Goal: Transaction & Acquisition: Book appointment/travel/reservation

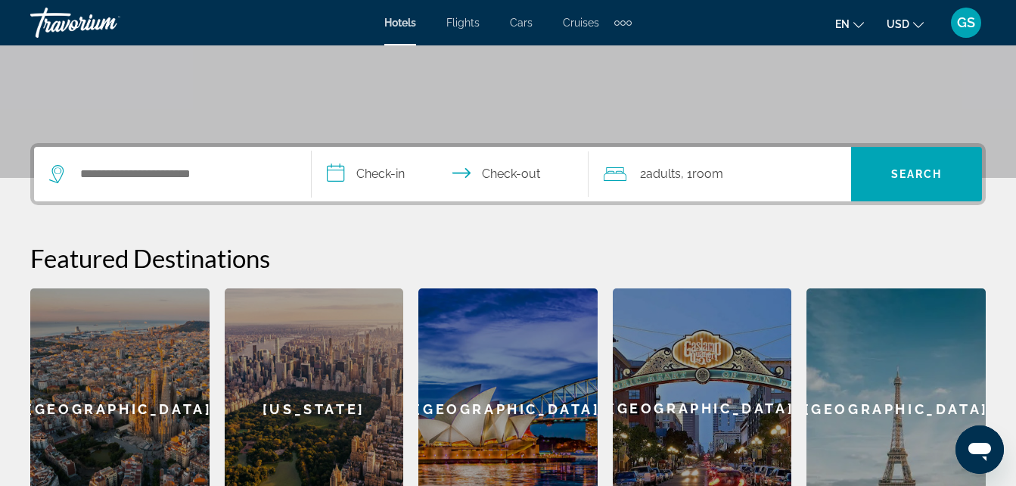
scroll to position [272, 0]
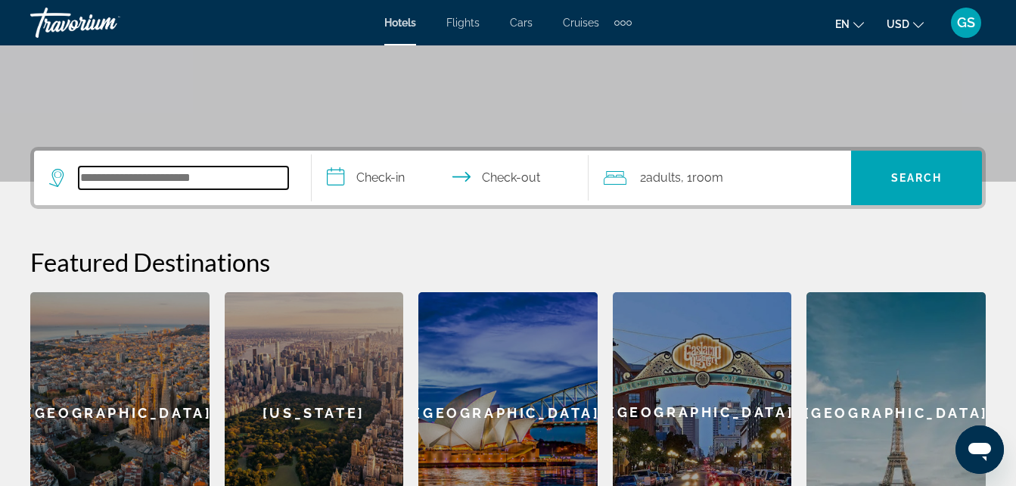
click at [176, 183] on input "Search widget" at bounding box center [184, 177] width 210 height 23
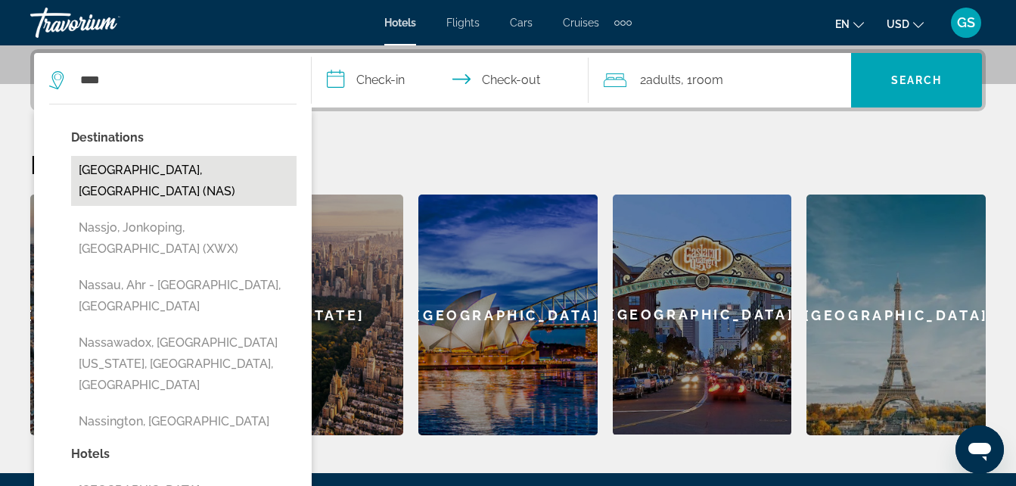
click at [187, 173] on button "[GEOGRAPHIC_DATA], [GEOGRAPHIC_DATA] (NAS)" at bounding box center [183, 181] width 225 height 50
type input "**********"
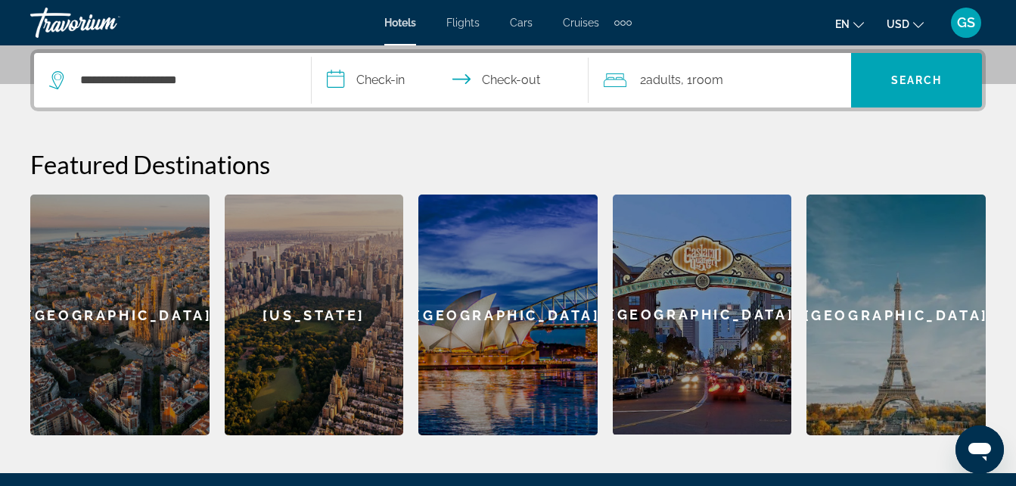
click at [390, 89] on input "**********" at bounding box center [454, 82] width 284 height 59
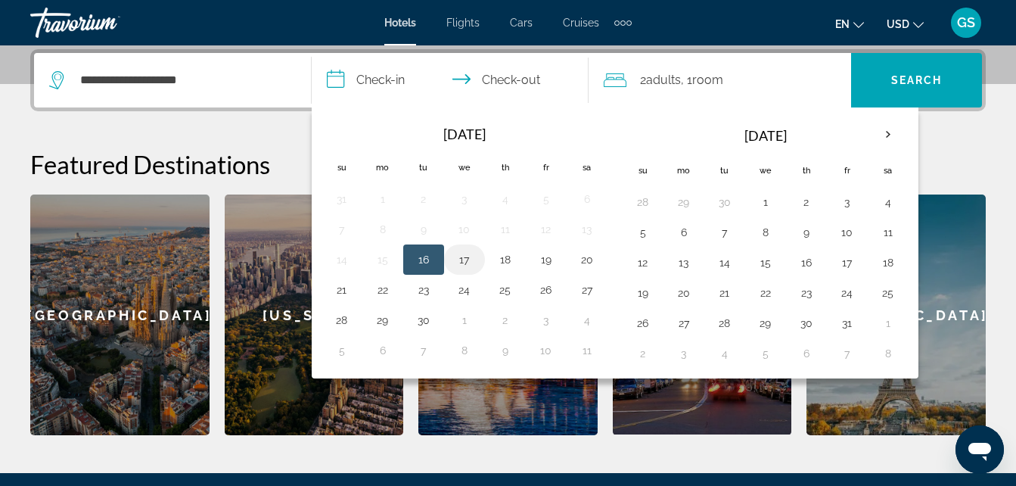
click at [463, 263] on button "17" at bounding box center [464, 259] width 24 height 21
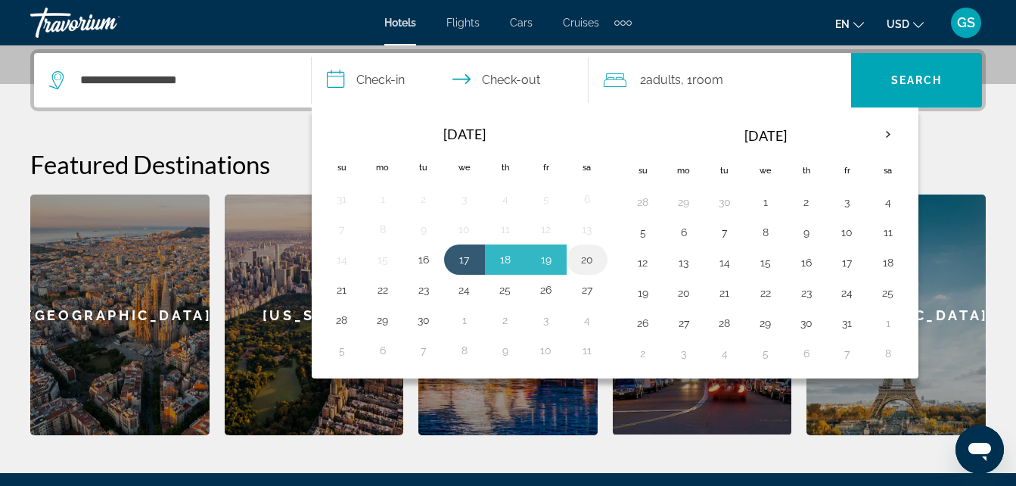
click at [588, 260] on button "20" at bounding box center [587, 259] width 24 height 21
type input "**********"
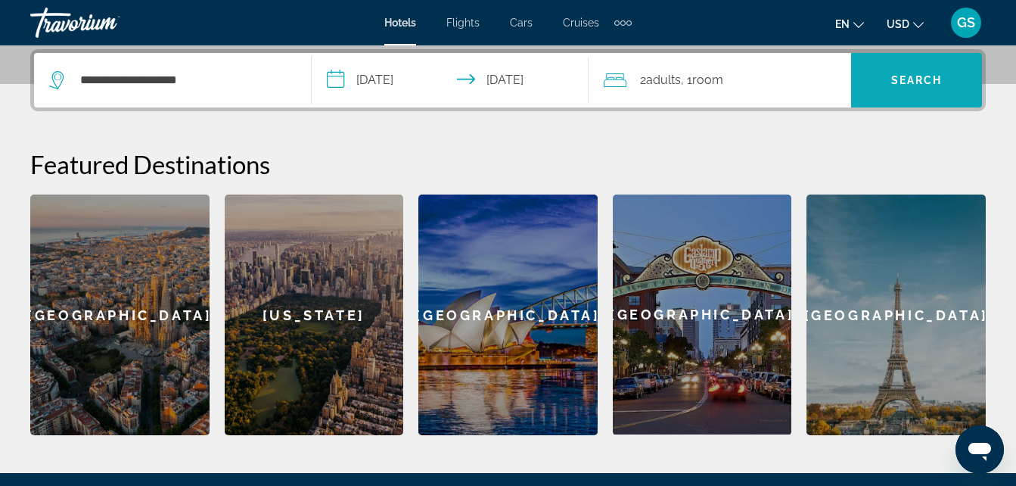
click at [916, 83] on span "Search" at bounding box center [916, 80] width 51 height 12
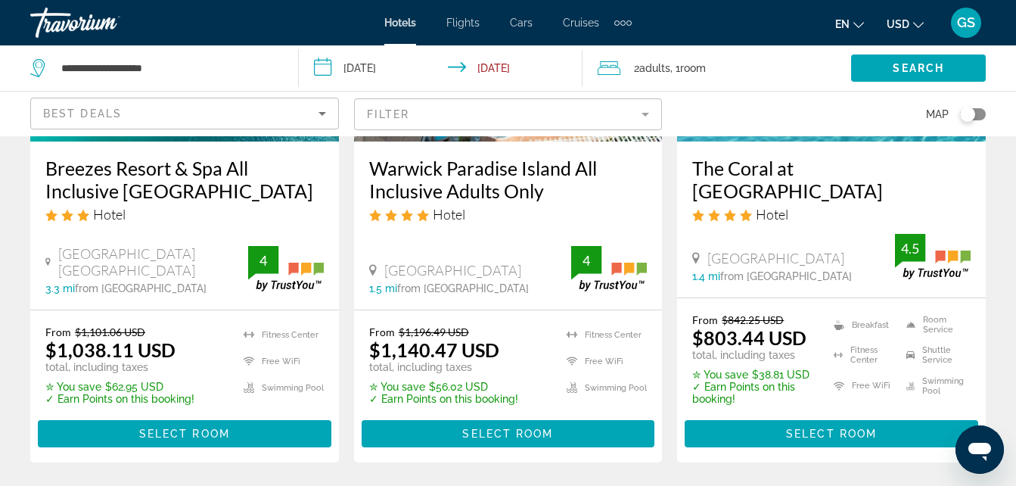
scroll to position [2119, 0]
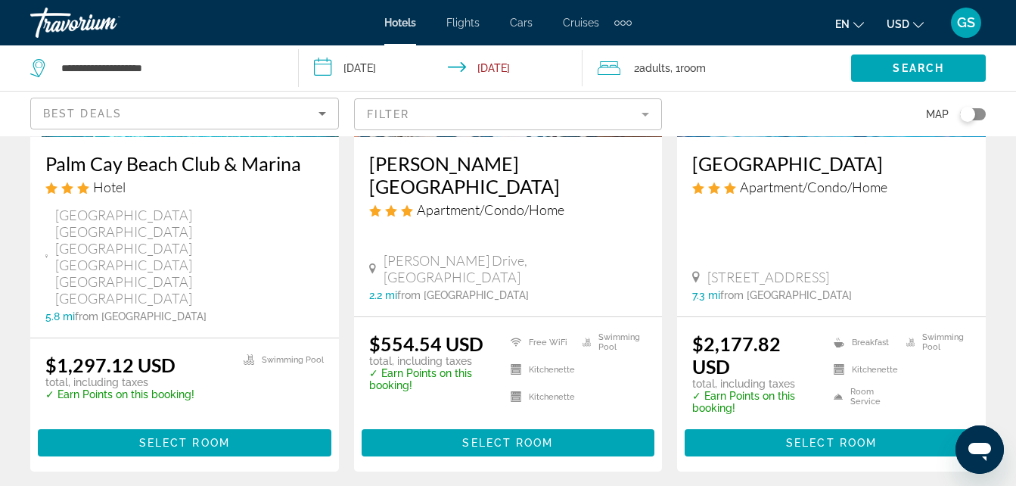
scroll to position [2149, 0]
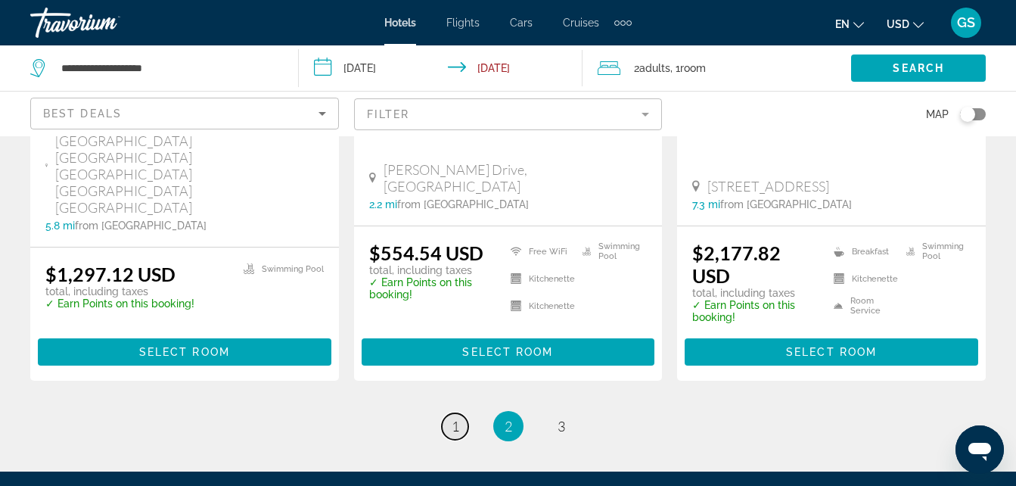
click at [459, 418] on span "1" at bounding box center [456, 426] width 8 height 17
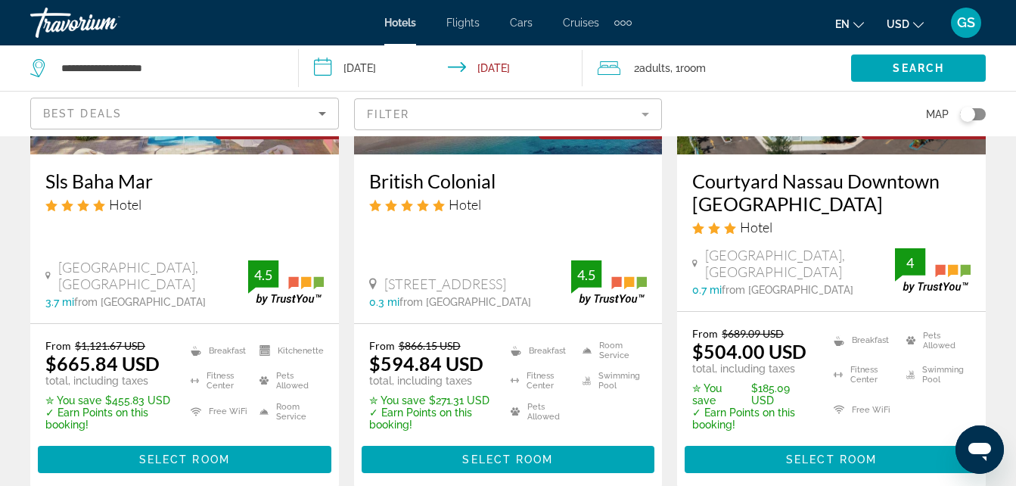
scroll to position [303, 0]
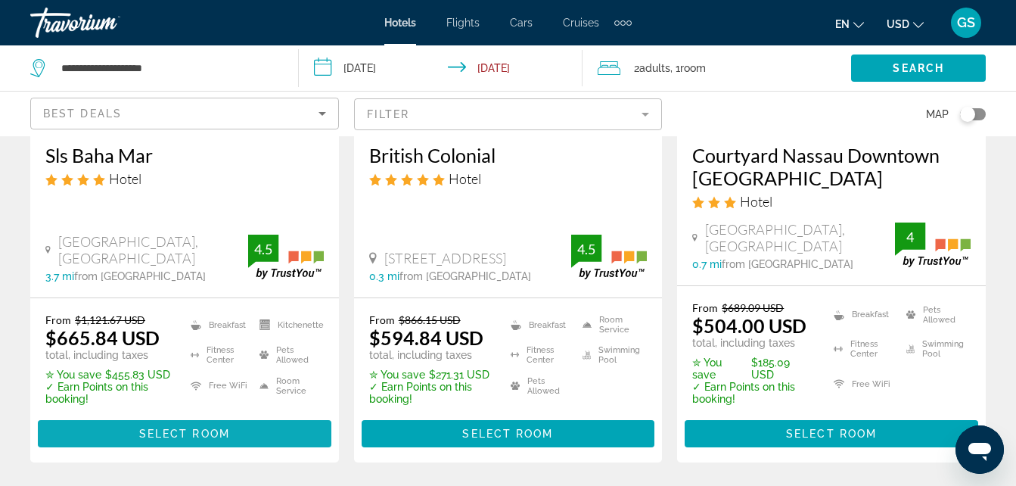
click at [202, 427] on span "Select Room" at bounding box center [184, 433] width 91 height 12
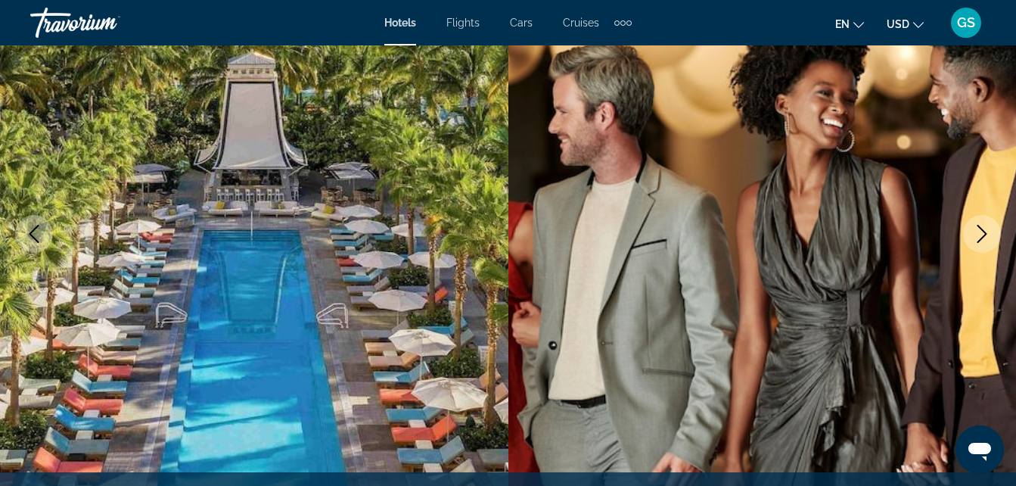
scroll to position [121, 0]
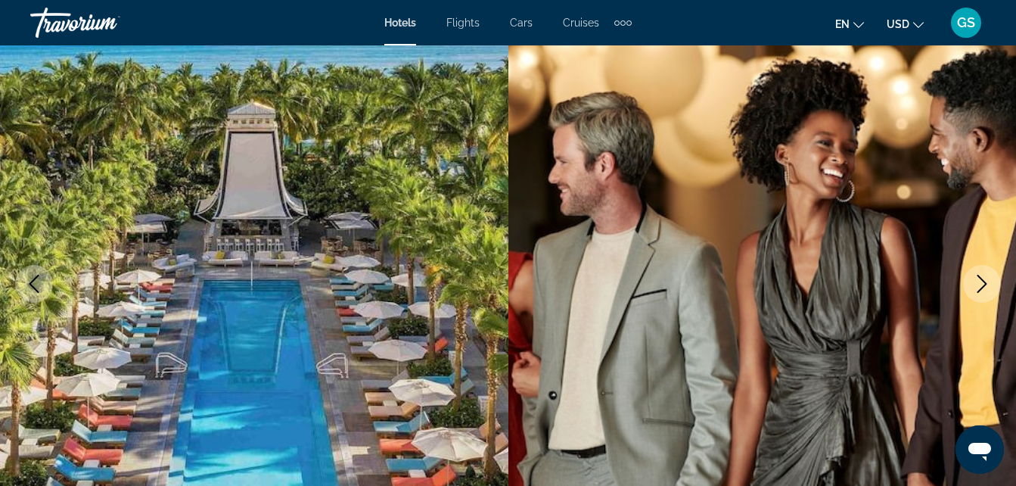
click at [42, 290] on icon "Previous image" at bounding box center [34, 284] width 18 height 18
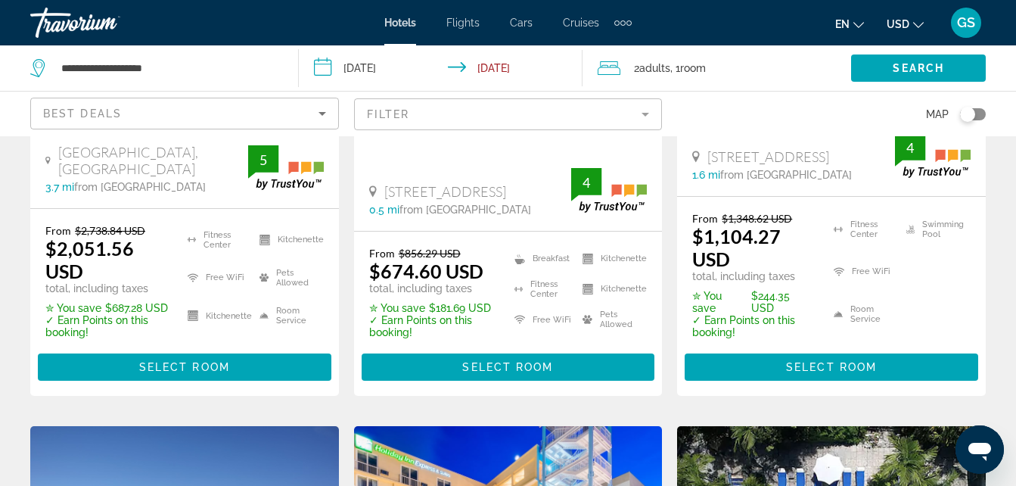
scroll to position [999, 0]
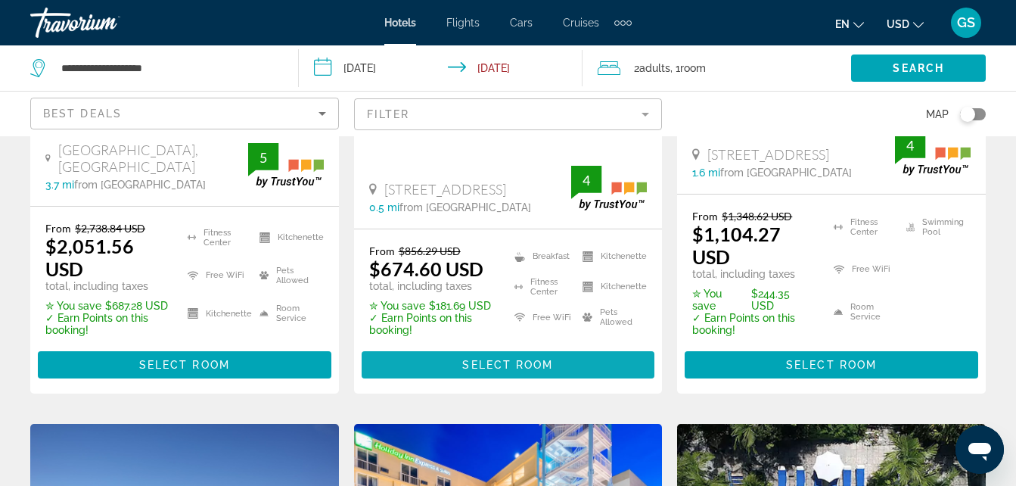
click at [498, 359] on span "Select Room" at bounding box center [507, 365] width 91 height 12
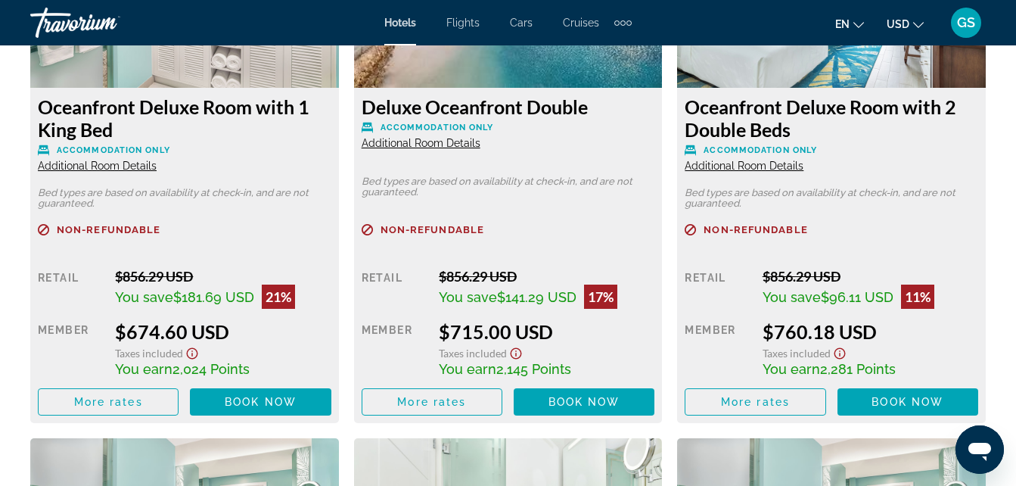
scroll to position [2512, 0]
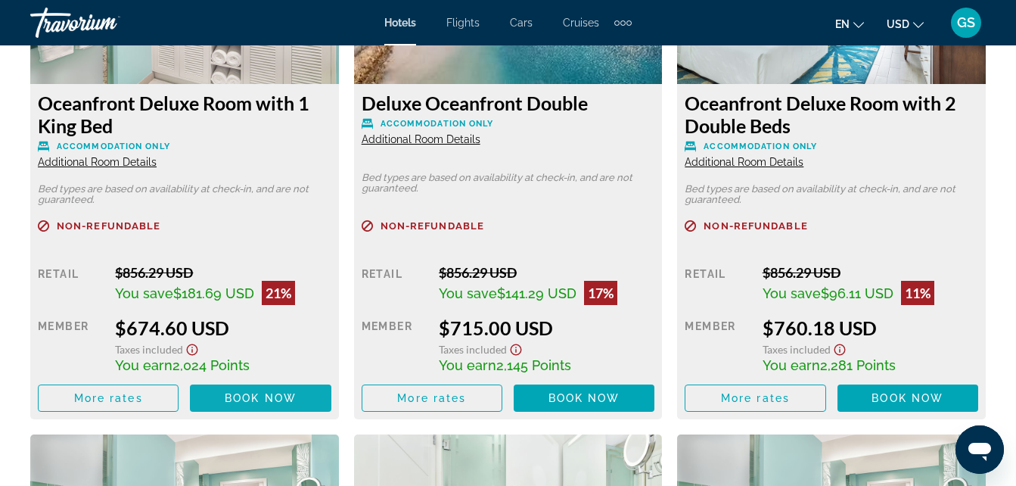
click at [225, 394] on span "Book now" at bounding box center [261, 398] width 72 height 12
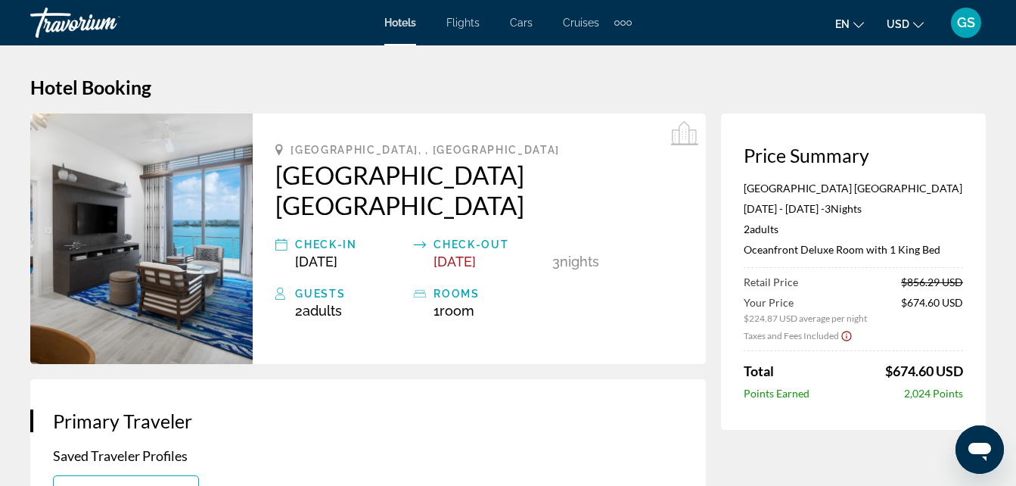
click at [968, 33] on div "GS" at bounding box center [966, 23] width 30 height 30
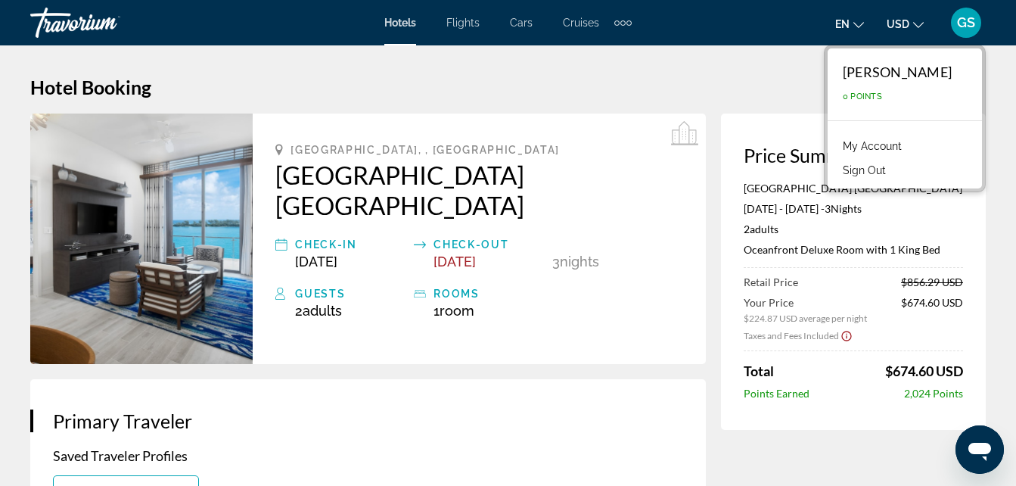
click at [909, 145] on link "My Account" at bounding box center [872, 146] width 74 height 20
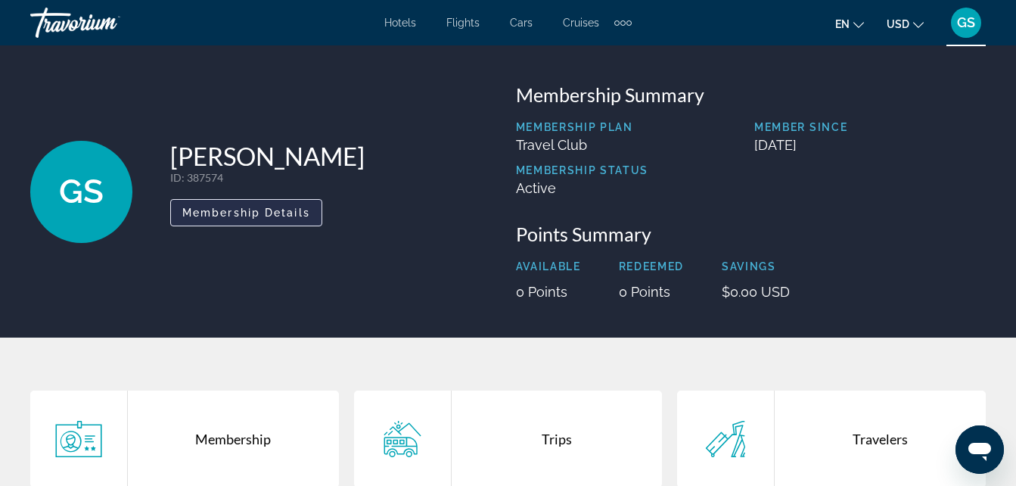
click at [241, 216] on span "Membership Details" at bounding box center [246, 213] width 128 height 12
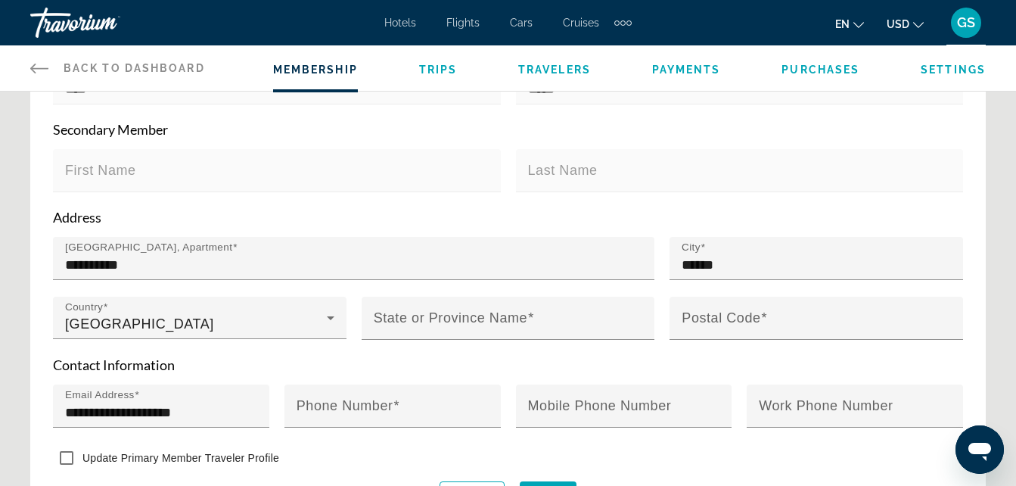
scroll to position [333, 0]
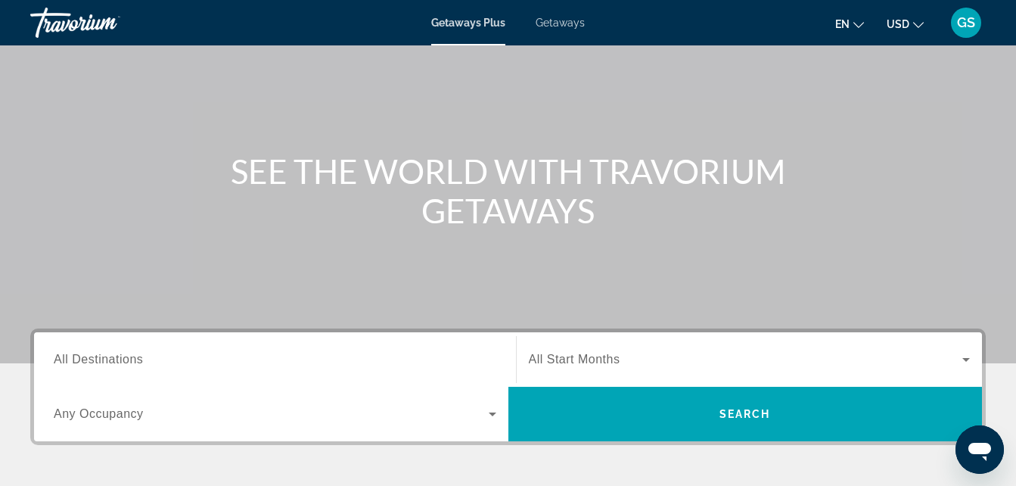
scroll to position [182, 0]
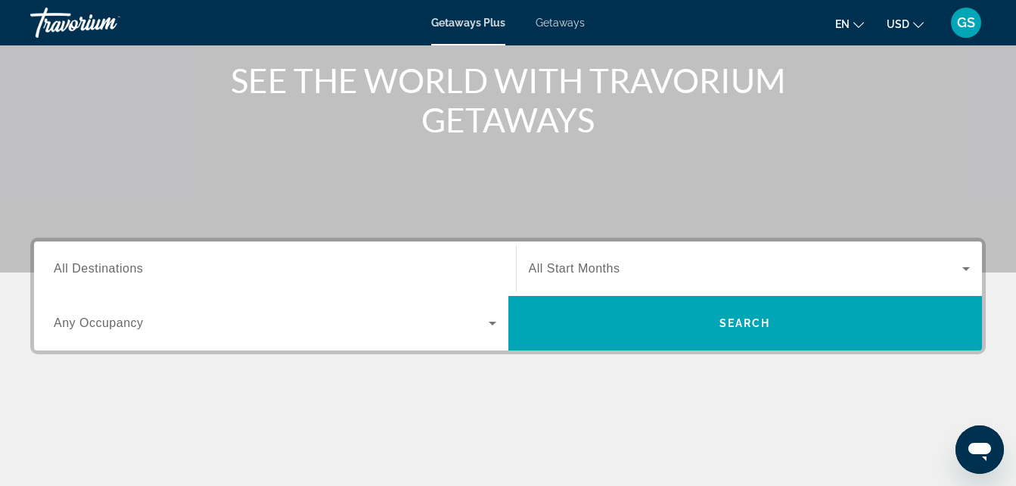
click at [576, 270] on span "All Start Months" at bounding box center [575, 268] width 92 height 13
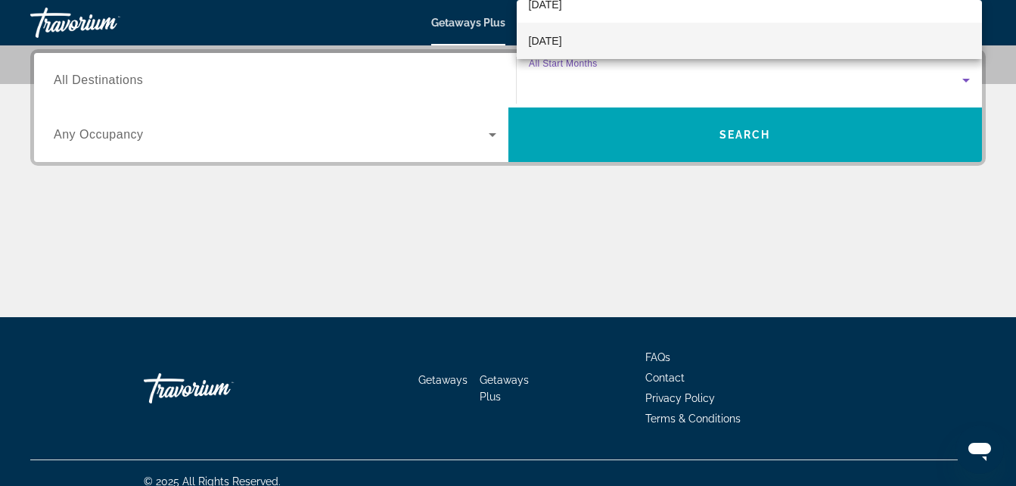
scroll to position [42, 0]
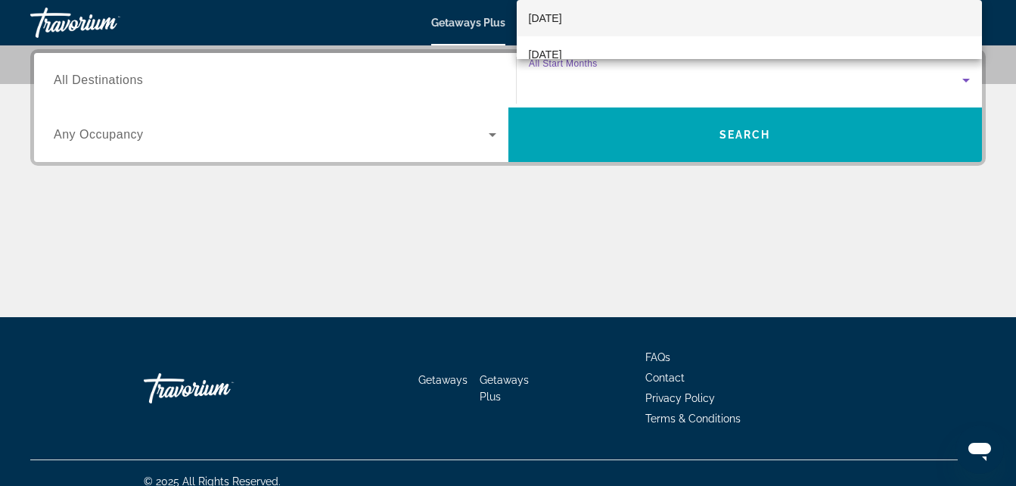
click at [693, 11] on mat-option "September 2025" at bounding box center [750, 18] width 466 height 36
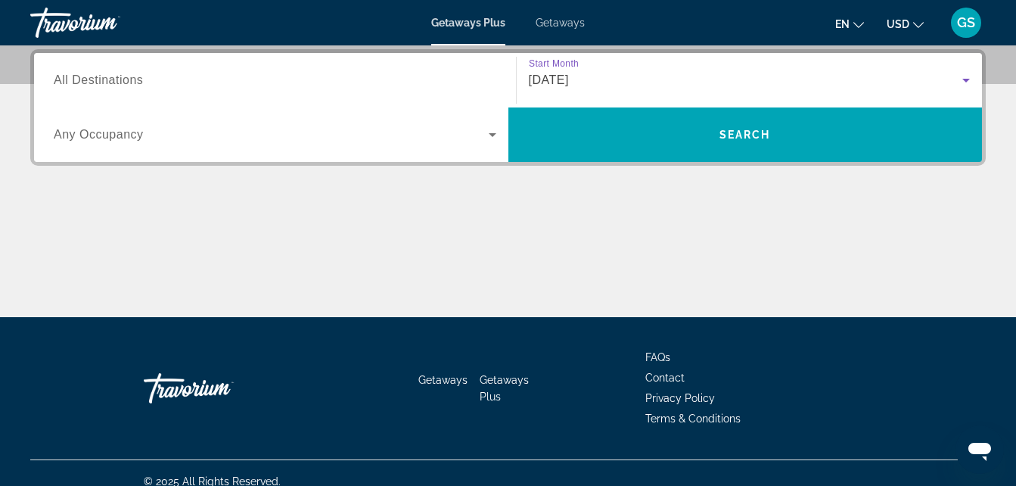
click at [90, 85] on span "All Destinations" at bounding box center [98, 79] width 89 height 13
click at [90, 85] on input "Destination All Destinations" at bounding box center [275, 81] width 443 height 18
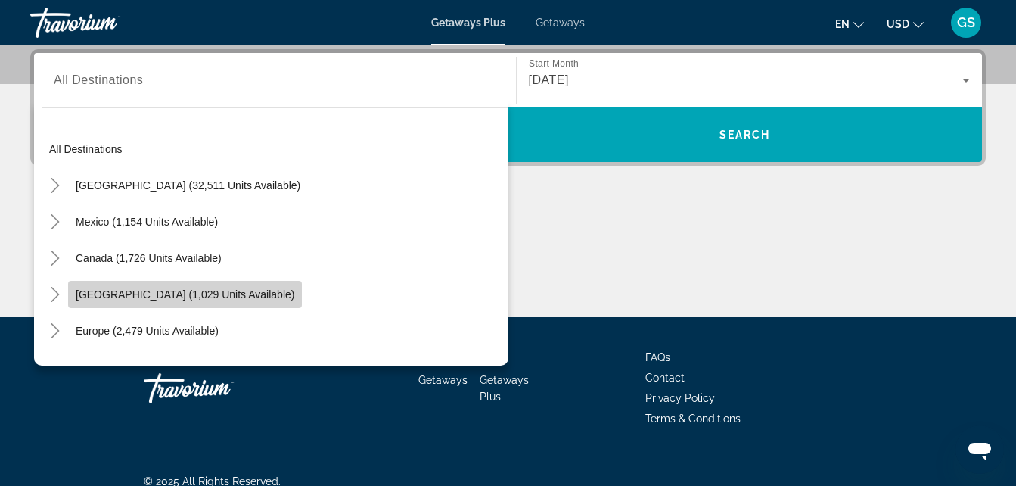
click at [126, 286] on span "Search widget" at bounding box center [185, 294] width 234 height 36
type input "**********"
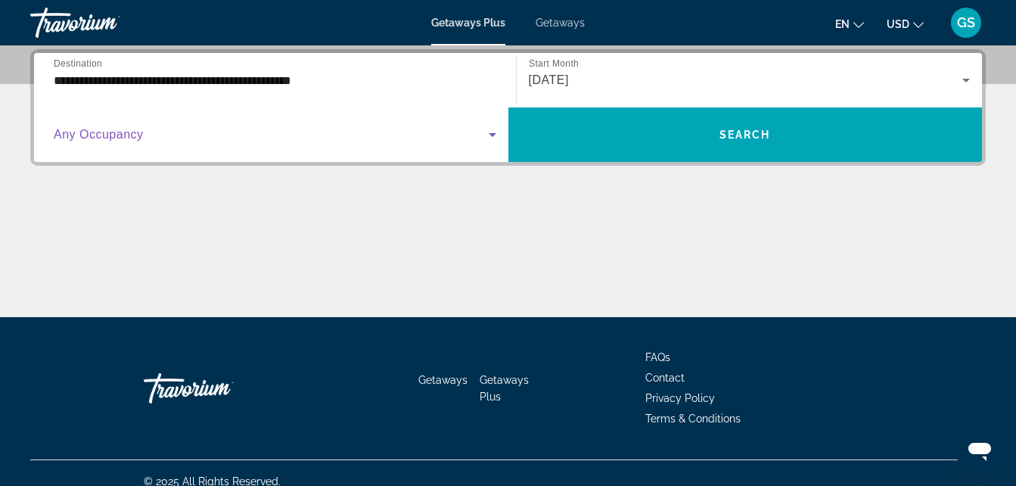
click at [457, 137] on span "Search widget" at bounding box center [271, 135] width 435 height 18
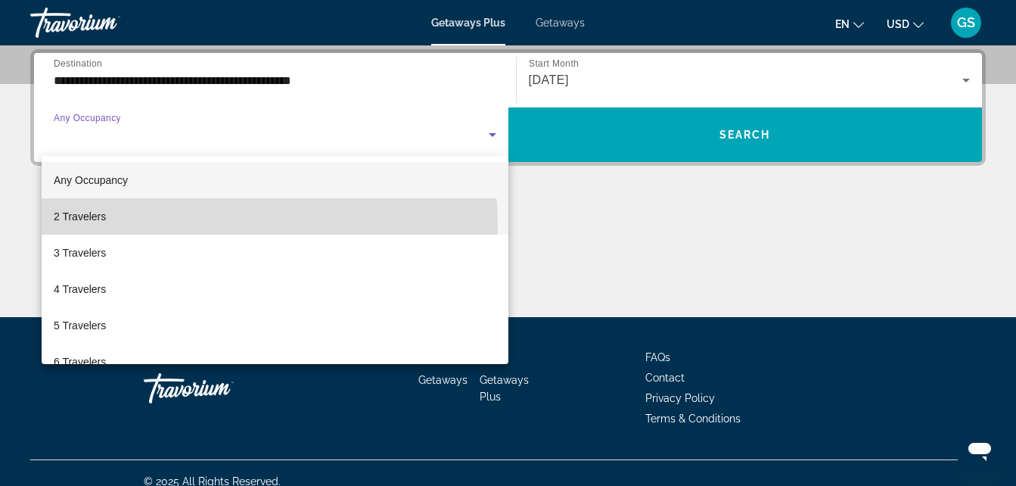
click at [178, 225] on mat-option "2 Travelers" at bounding box center [275, 216] width 467 height 36
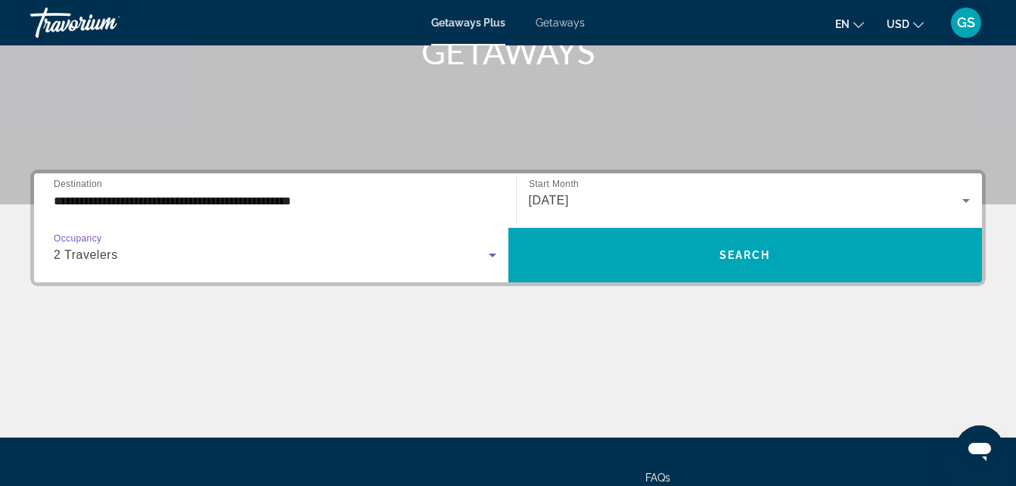
scroll to position [248, 0]
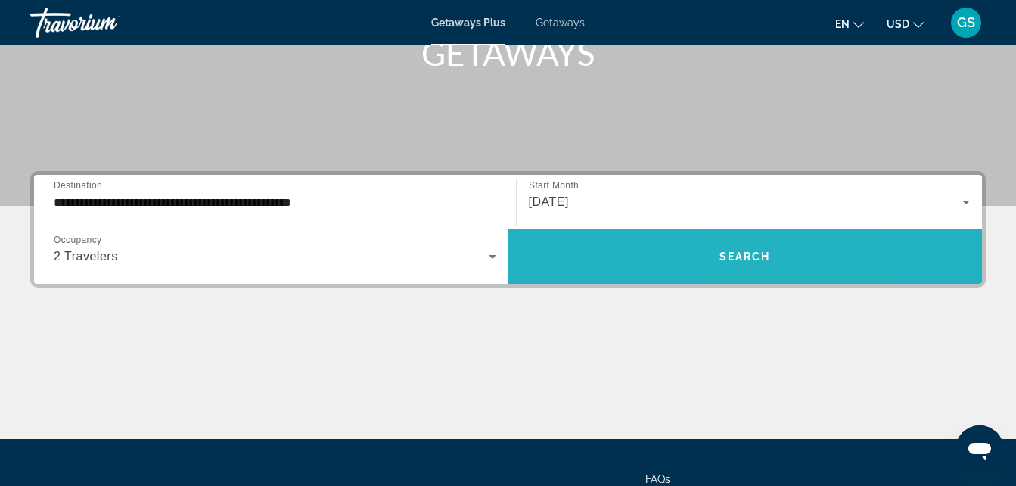
click at [790, 252] on span "Search widget" at bounding box center [745, 256] width 474 height 36
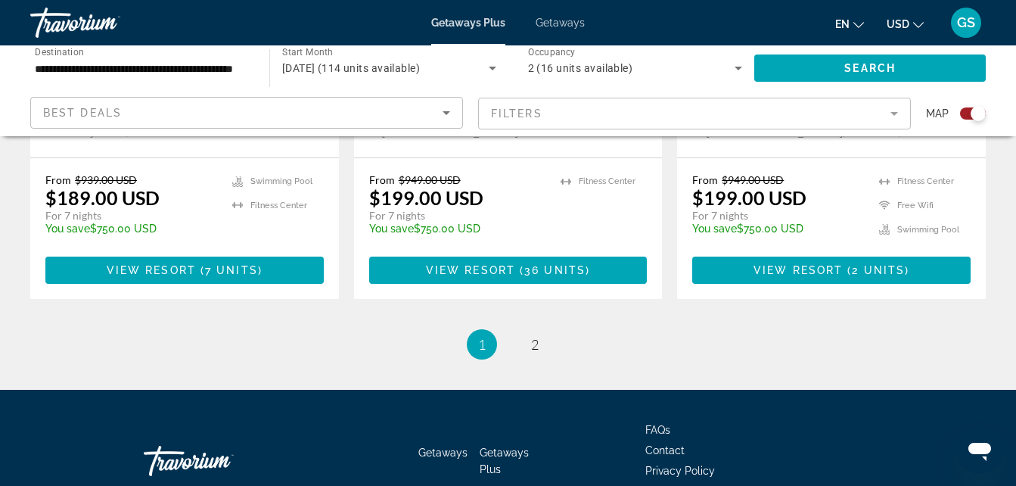
scroll to position [2525, 0]
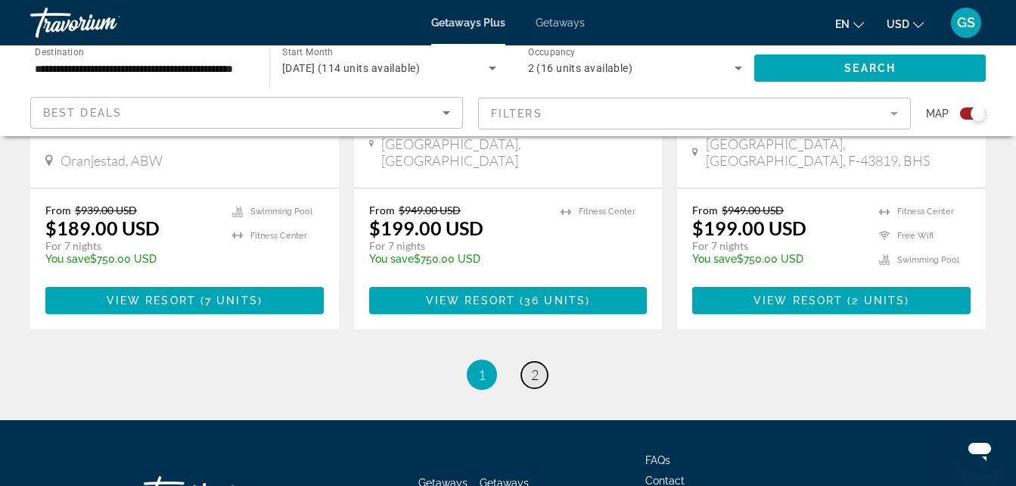
click at [531, 366] on span "2" at bounding box center [535, 374] width 8 height 17
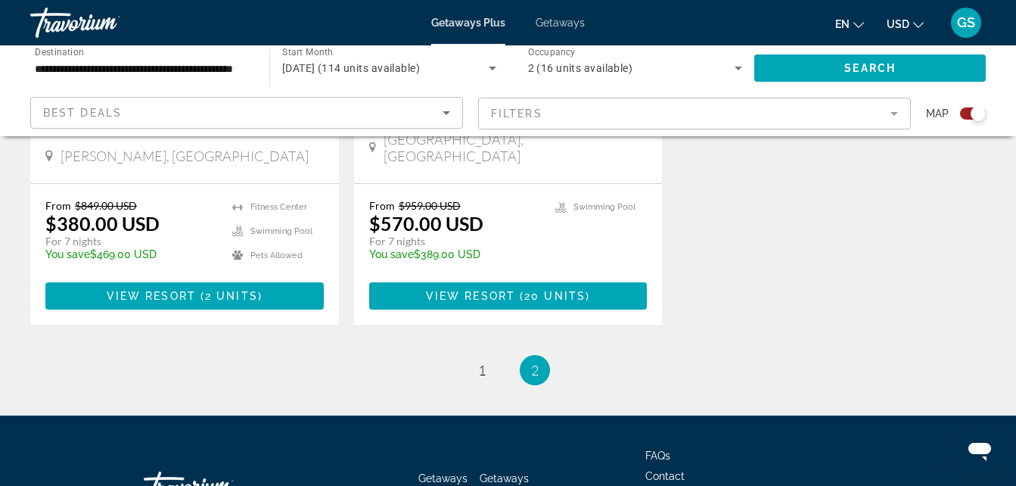
scroll to position [1947, 0]
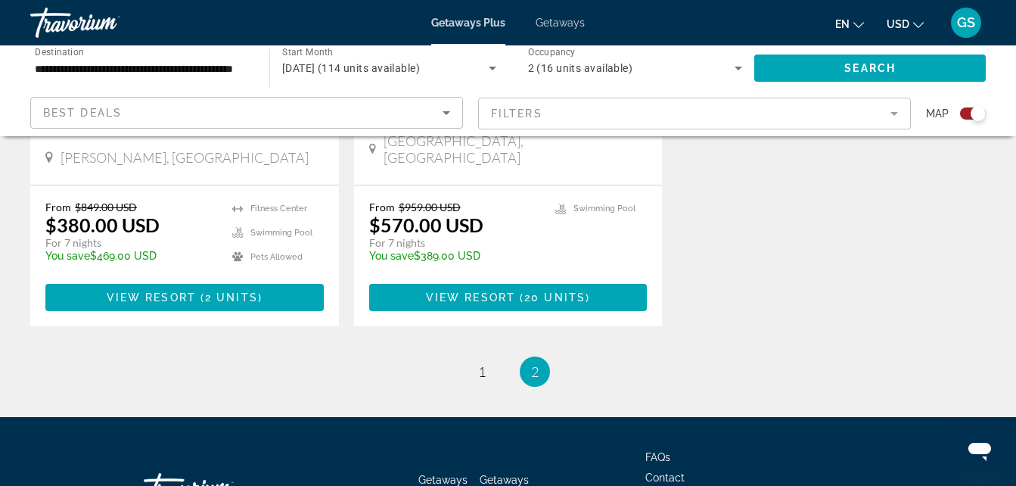
click at [559, 24] on span "Getaways" at bounding box center [560, 23] width 49 height 12
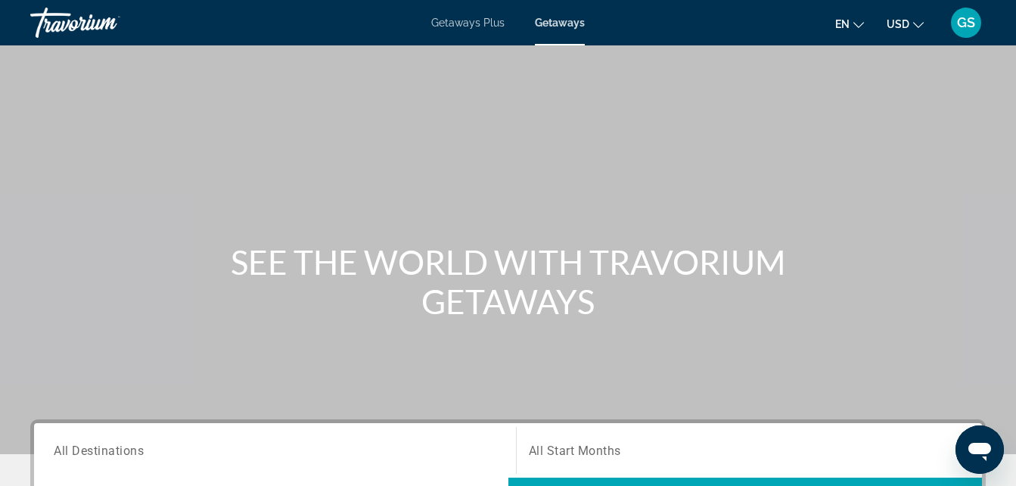
click at [963, 14] on div "GS" at bounding box center [966, 23] width 30 height 30
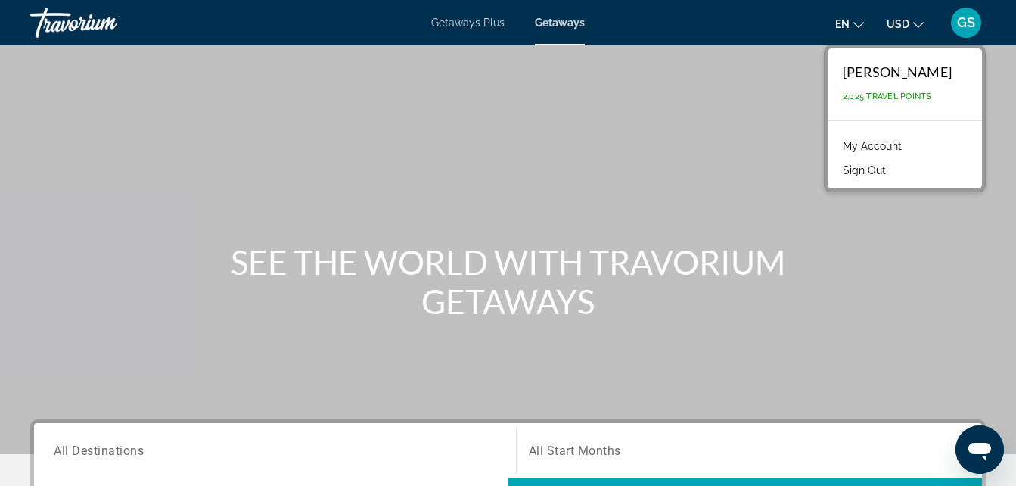
click at [891, 141] on link "My Account" at bounding box center [872, 146] width 74 height 20
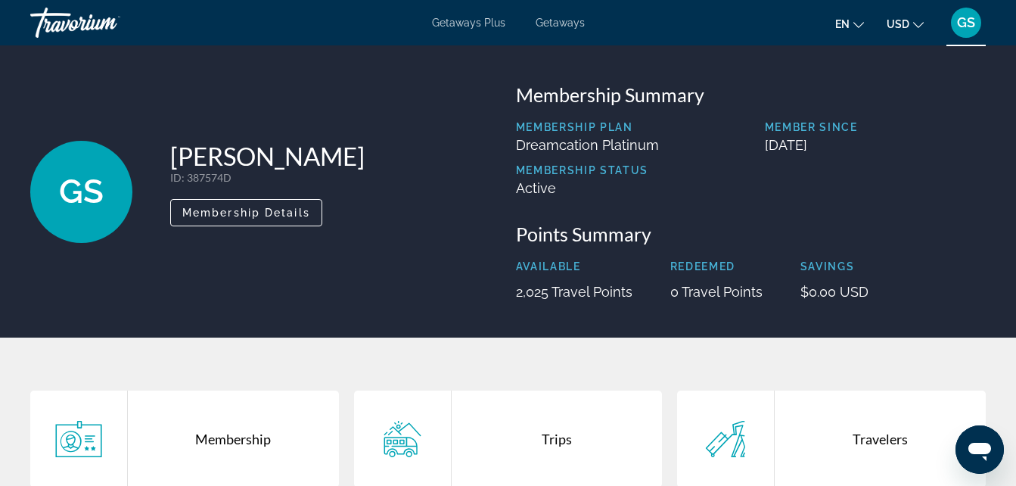
click at [575, 20] on span "Getaways" at bounding box center [560, 23] width 49 height 12
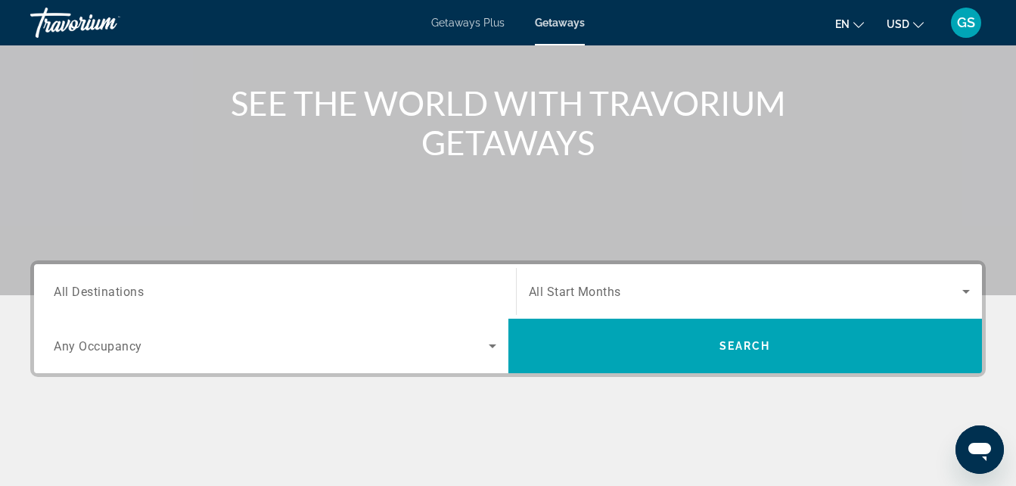
scroll to position [182, 0]
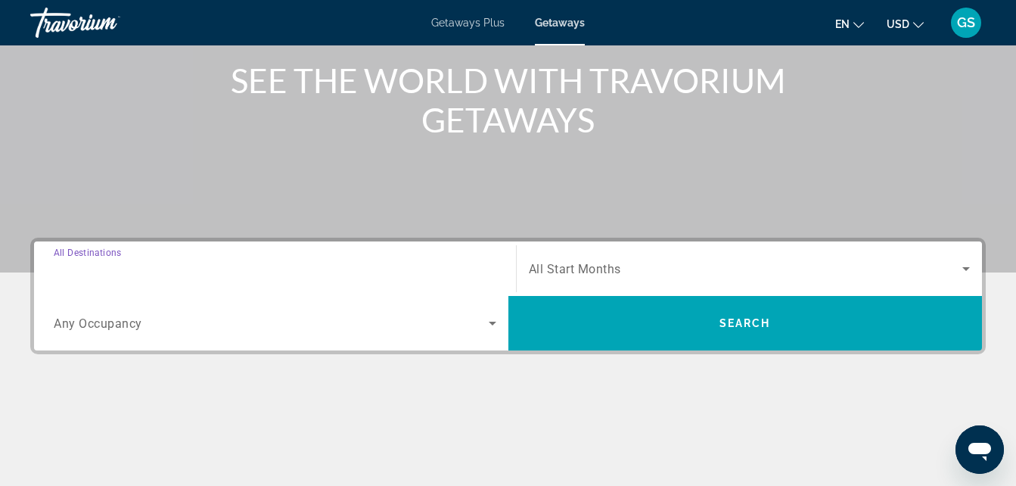
click at [157, 267] on input "Destination All Destinations" at bounding box center [275, 269] width 443 height 18
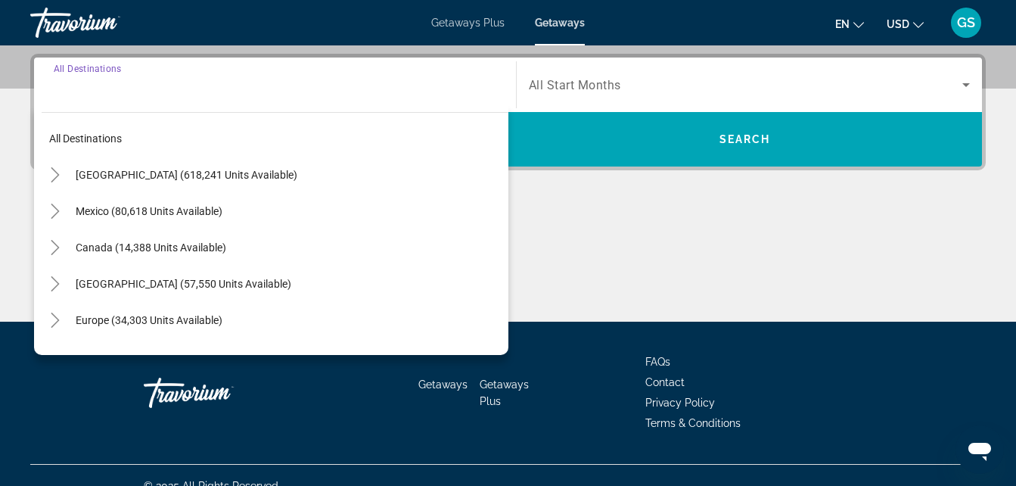
scroll to position [370, 0]
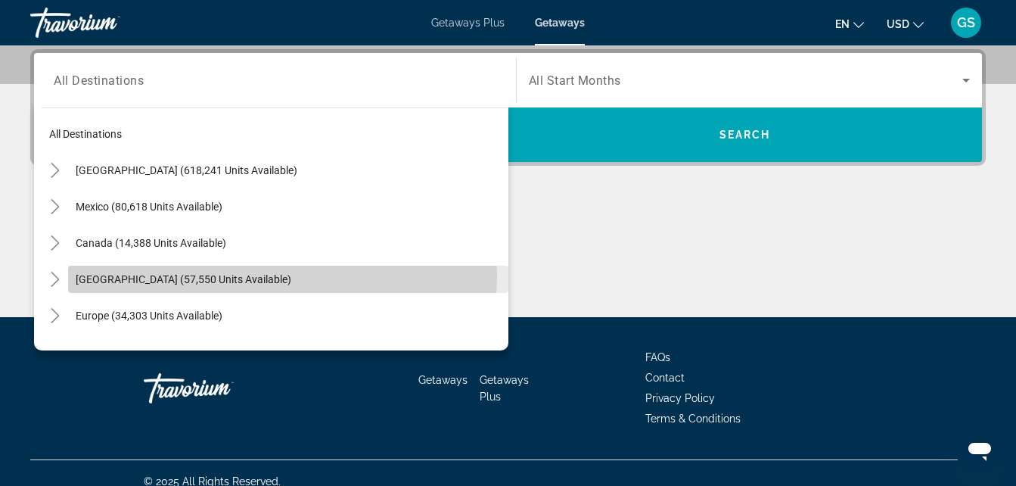
click at [233, 275] on span "Caribbean & Atlantic Islands (57,550 units available)" at bounding box center [184, 279] width 216 height 12
type input "**********"
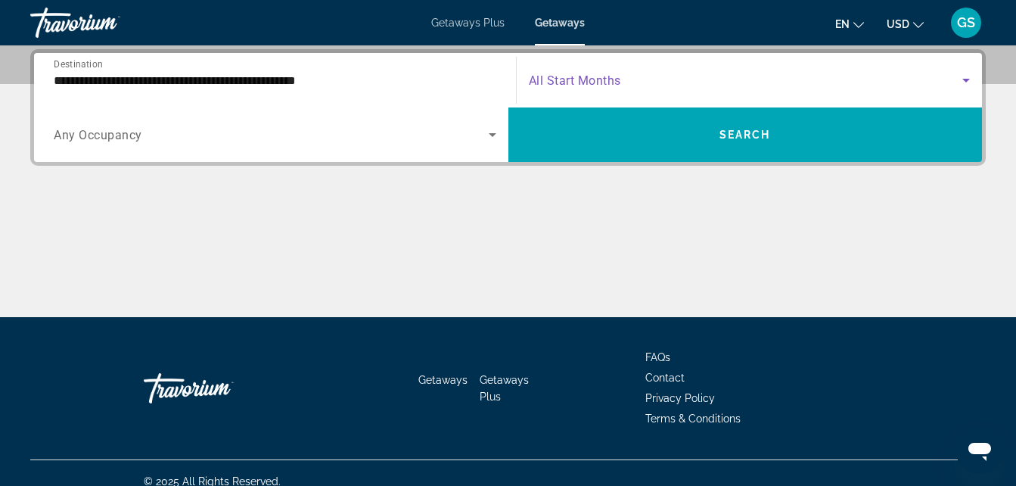
click at [651, 80] on span "Search widget" at bounding box center [746, 80] width 434 height 18
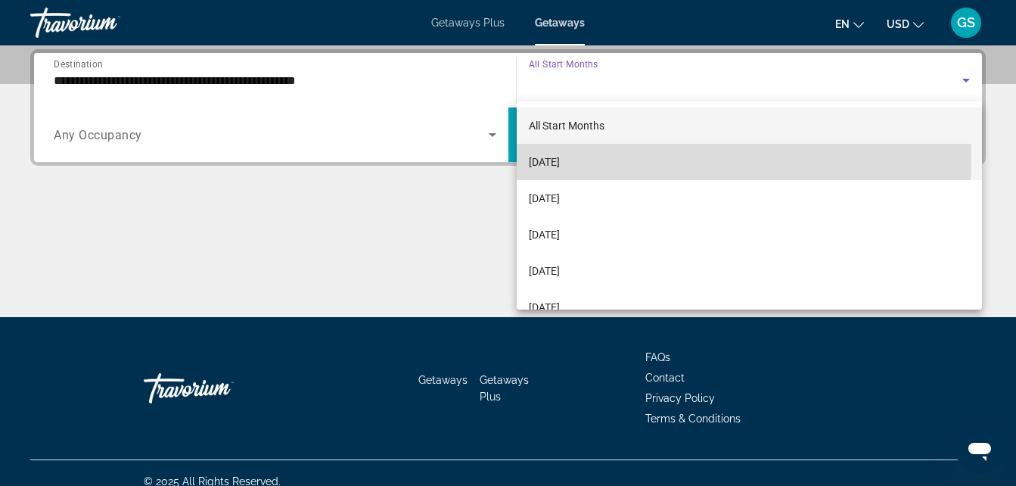
click at [560, 160] on span "September 2025" at bounding box center [544, 162] width 31 height 18
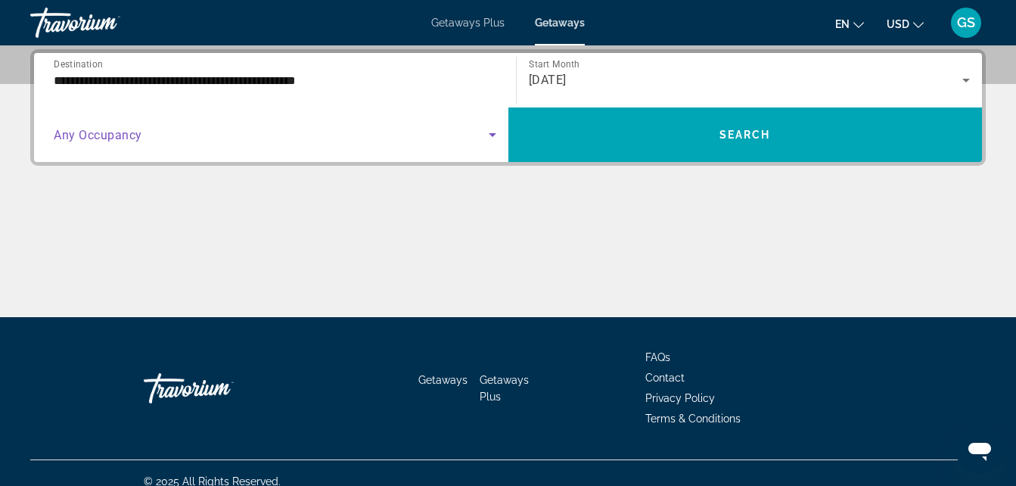
click at [322, 132] on span "Search widget" at bounding box center [271, 135] width 435 height 18
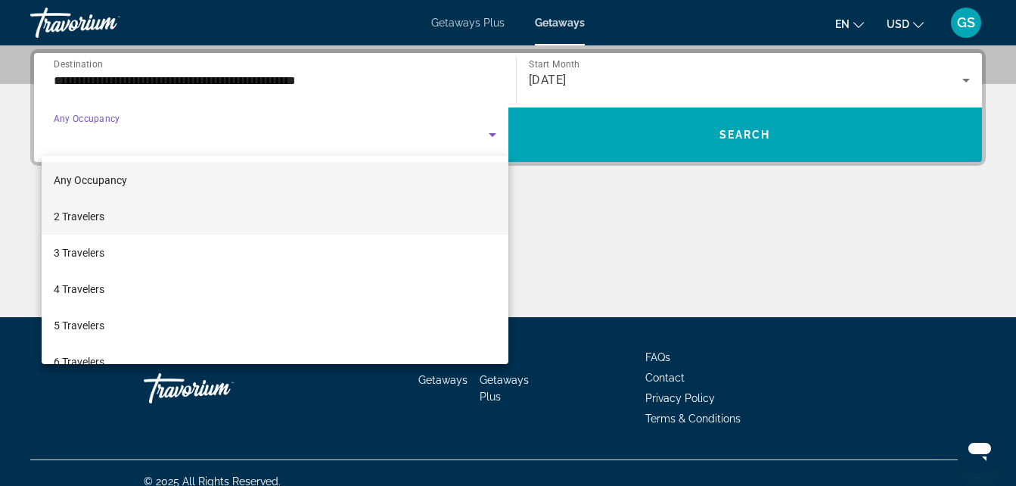
click at [131, 211] on mat-option "2 Travelers" at bounding box center [275, 216] width 467 height 36
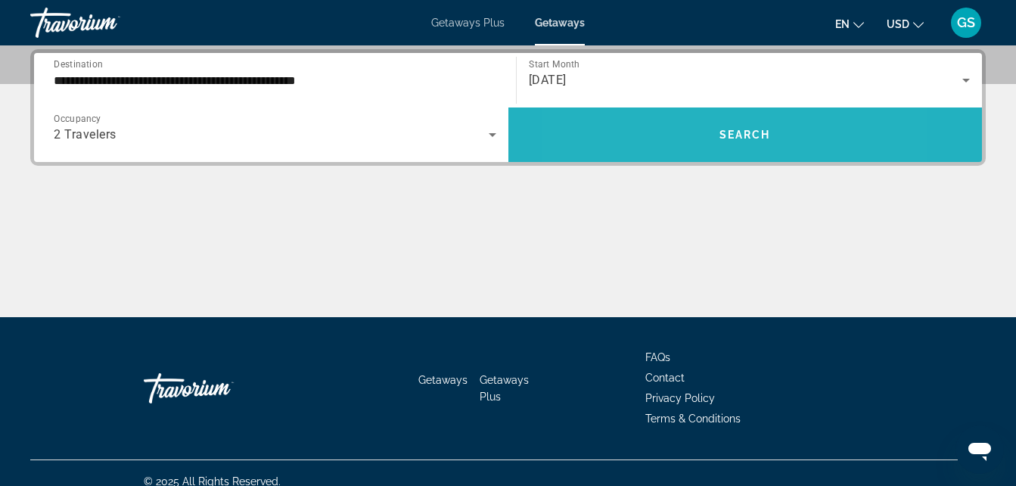
click at [667, 138] on span "Search widget" at bounding box center [745, 135] width 474 height 36
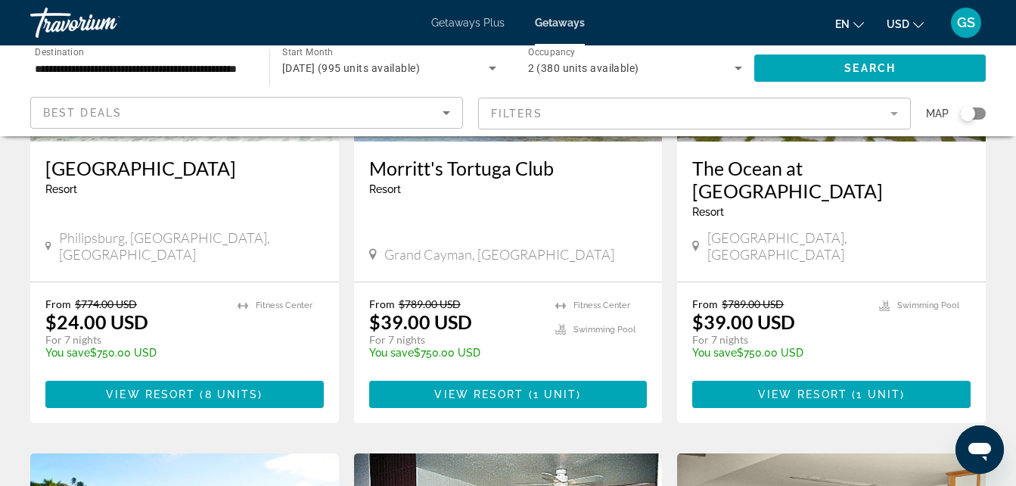
scroll to position [817, 0]
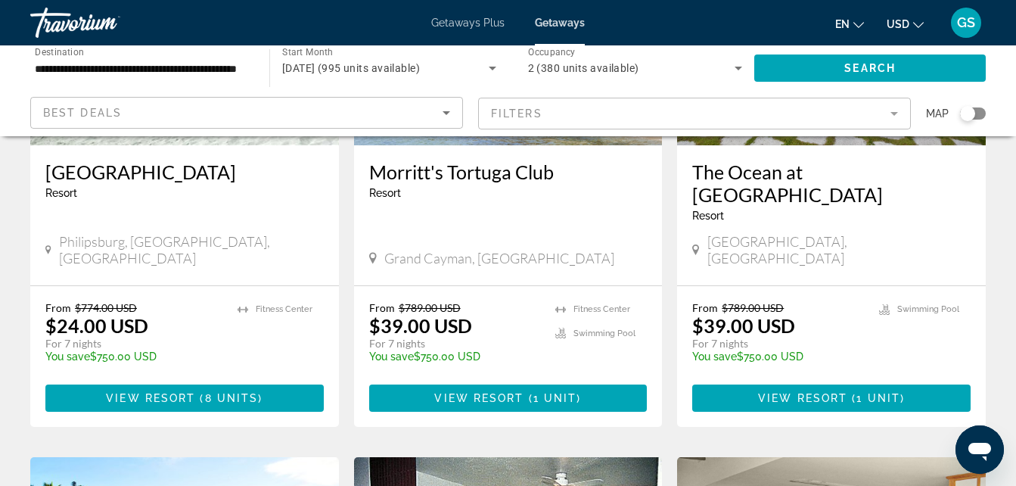
click at [856, 114] on mat-form-field "Filters" at bounding box center [694, 114] width 433 height 32
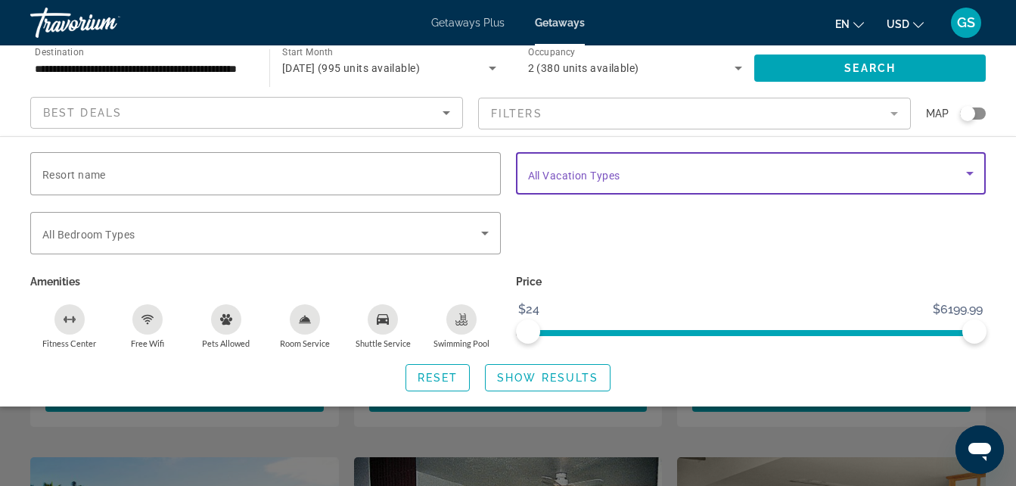
click at [956, 182] on span "Search widget" at bounding box center [747, 173] width 439 height 18
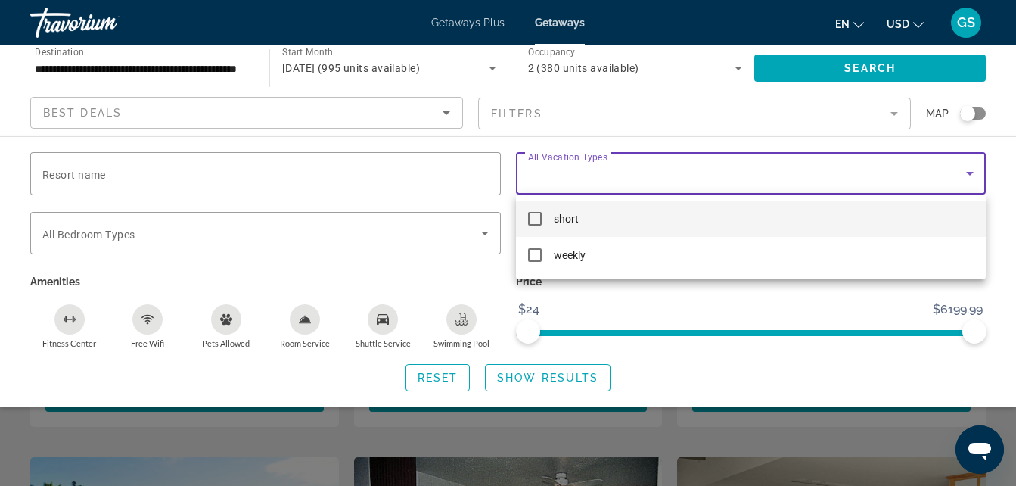
click at [956, 182] on div at bounding box center [508, 243] width 1016 height 486
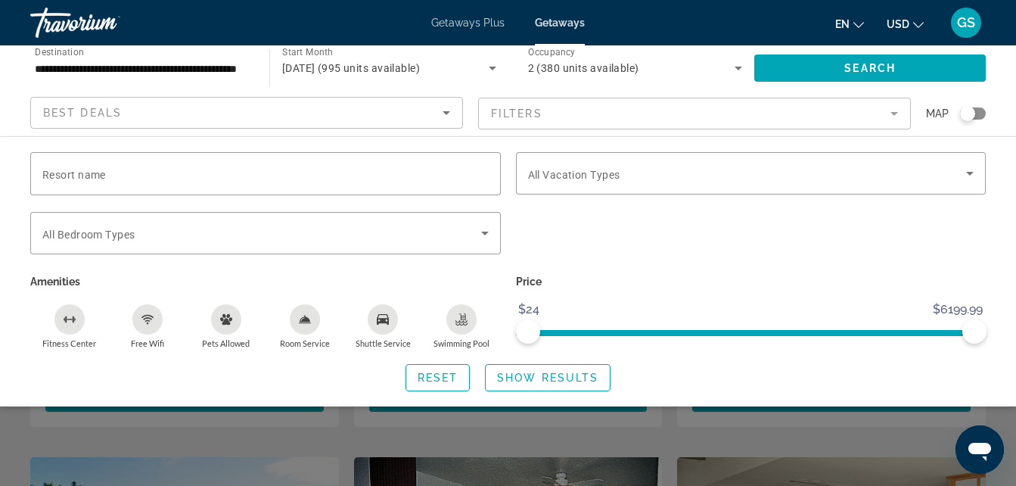
click at [340, 427] on div "Search widget" at bounding box center [508, 356] width 1016 height 259
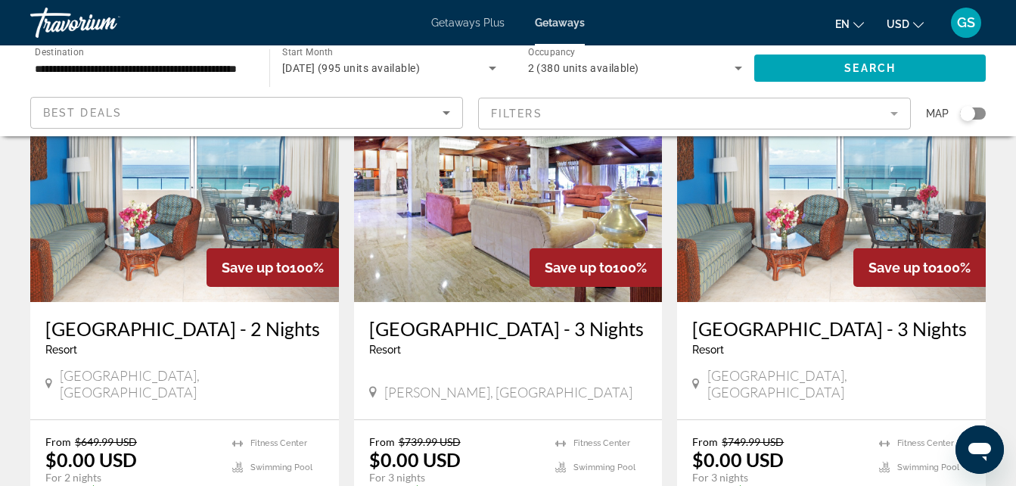
scroll to position [0, 0]
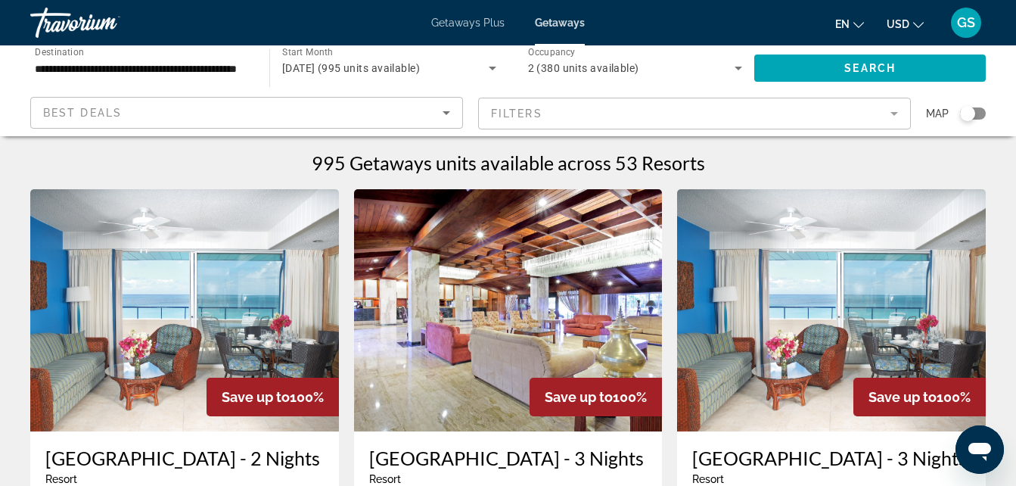
click at [971, 115] on div "Search widget" at bounding box center [967, 113] width 15 height 15
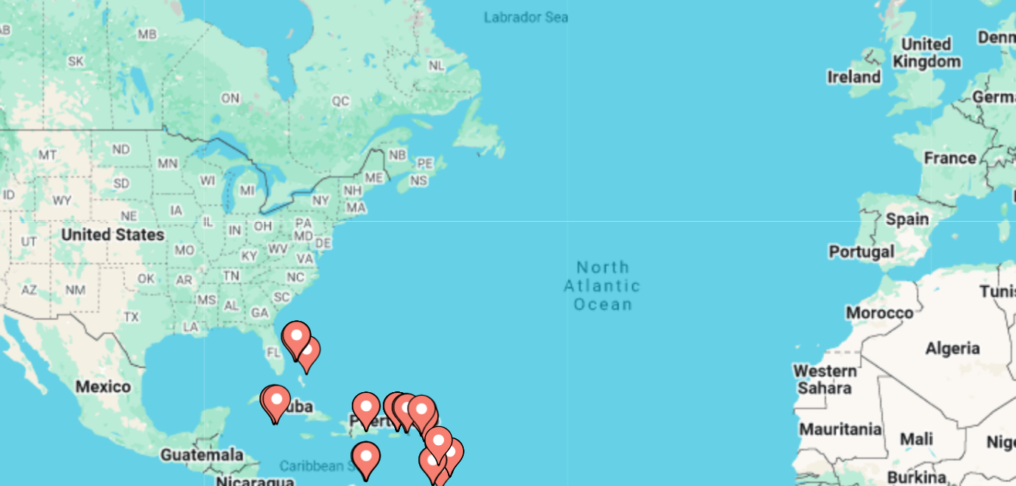
drag, startPoint x: 325, startPoint y: 391, endPoint x: 337, endPoint y: 364, distance: 29.8
click at [337, 364] on div "To activate drag with keyboard, press Alt + Enter. Once in keyboard drag state,…" at bounding box center [508, 378] width 956 height 454
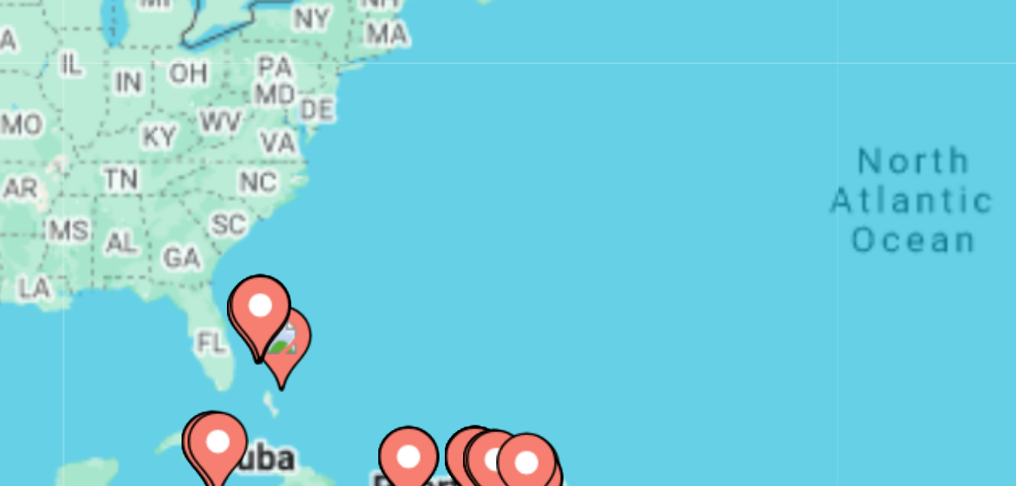
click at [311, 362] on icon "Main content" at bounding box center [310, 358] width 14 height 20
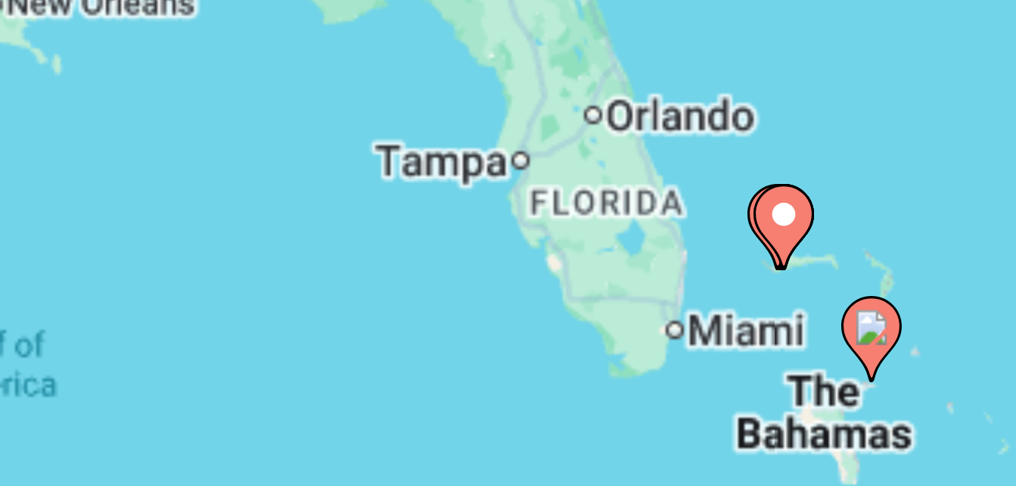
drag, startPoint x: 384, startPoint y: 380, endPoint x: 315, endPoint y: 347, distance: 77.2
click at [315, 347] on div "To activate drag with keyboard, press Alt + Enter. Once in keyboard drag state,…" at bounding box center [508, 378] width 956 height 454
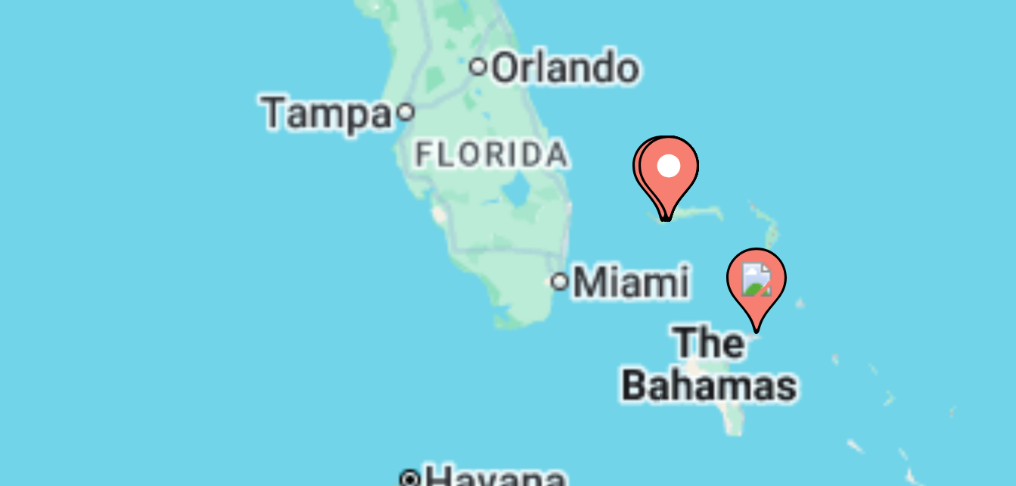
drag, startPoint x: 479, startPoint y: 345, endPoint x: 447, endPoint y: 331, distance: 34.6
click at [447, 331] on div "To activate drag with keyboard, press Alt + Enter. Once in keyboard drag state,…" at bounding box center [508, 378] width 956 height 454
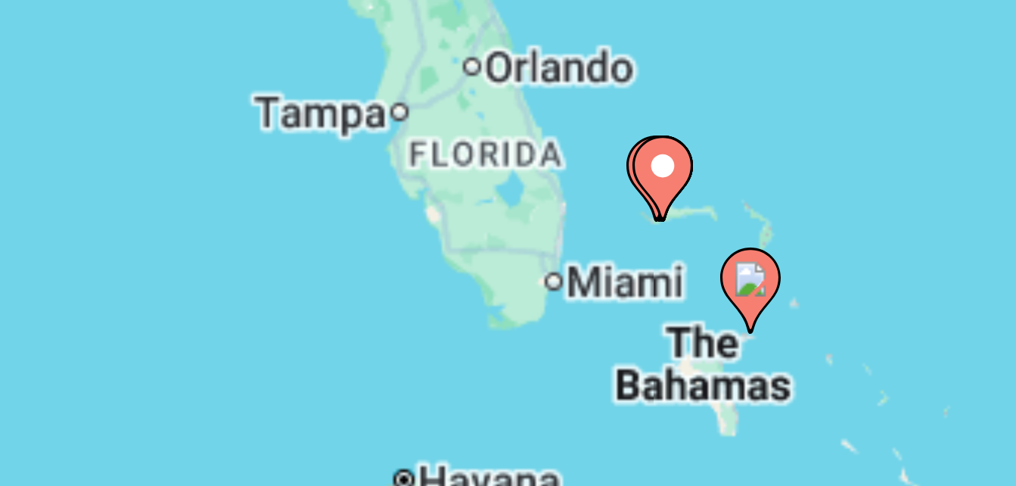
click at [435, 352] on image "Main content" at bounding box center [433, 348] width 9 height 9
type input "**********"
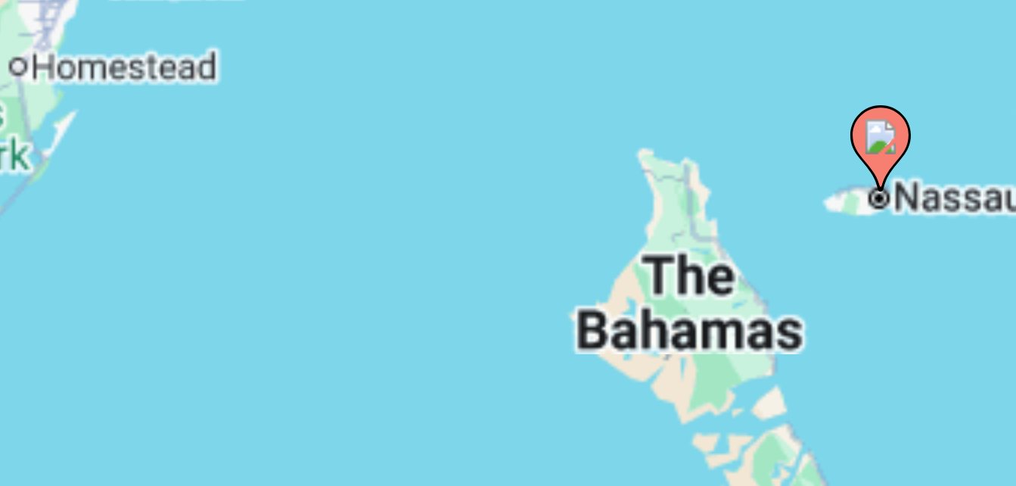
drag, startPoint x: 465, startPoint y: 376, endPoint x: 411, endPoint y: 316, distance: 81.4
click at [411, 316] on div "To activate drag with keyboard, press Alt + Enter. Once in keyboard drag state,…" at bounding box center [508, 378] width 956 height 454
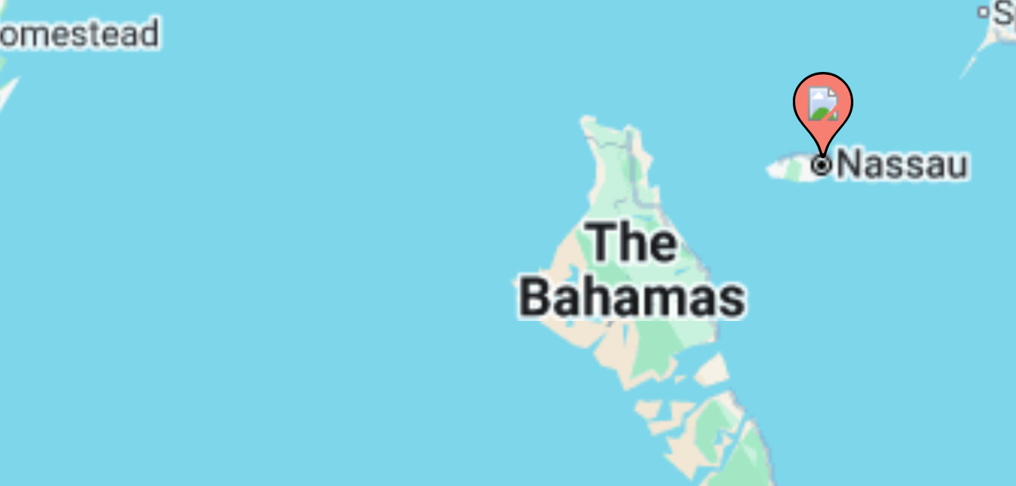
click at [411, 314] on div "To activate drag with keyboard, press Alt + Enter. Once in keyboard drag state,…" at bounding box center [508, 378] width 956 height 454
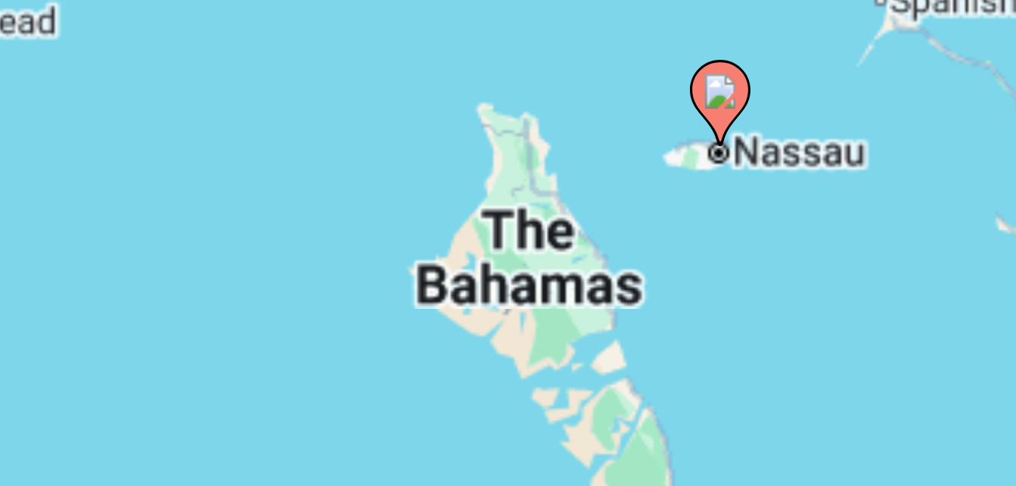
drag, startPoint x: 449, startPoint y: 329, endPoint x: 422, endPoint y: 325, distance: 26.8
click at [421, 326] on div "To activate drag with keyboard, press Alt + Enter. Once in keyboard drag state,…" at bounding box center [508, 378] width 956 height 454
click at [425, 317] on div "To activate drag with keyboard, press Alt + Enter. Once in keyboard drag state,…" at bounding box center [508, 378] width 956 height 454
click at [426, 318] on div "To activate drag with keyboard, press Alt + Enter. Once in keyboard drag state,…" at bounding box center [508, 378] width 956 height 454
click at [425, 303] on image "Main content" at bounding box center [425, 301] width 9 height 9
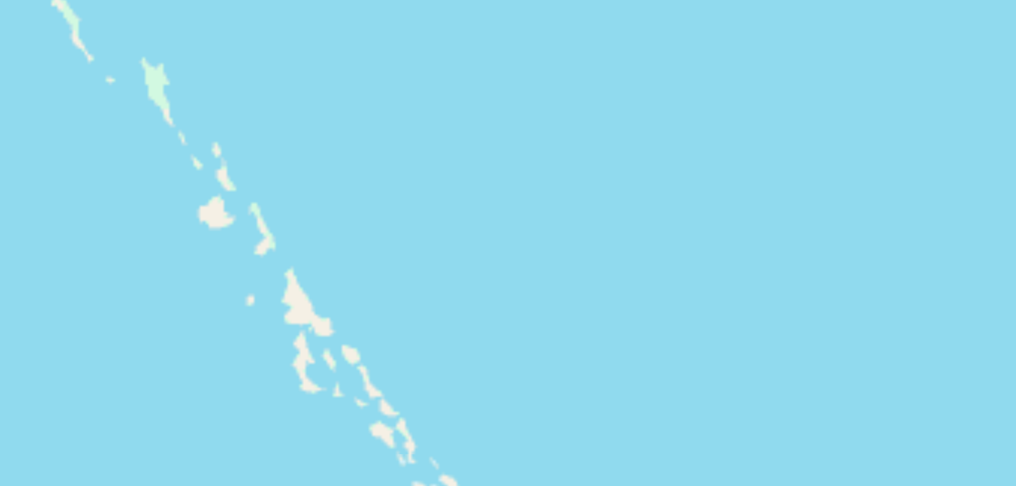
drag, startPoint x: 291, startPoint y: 328, endPoint x: 308, endPoint y: 330, distance: 17.5
click at [308, 330] on div "To navigate, press the arrow keys. To activate drag with keyboard, press Alt + …" at bounding box center [508, 378] width 956 height 454
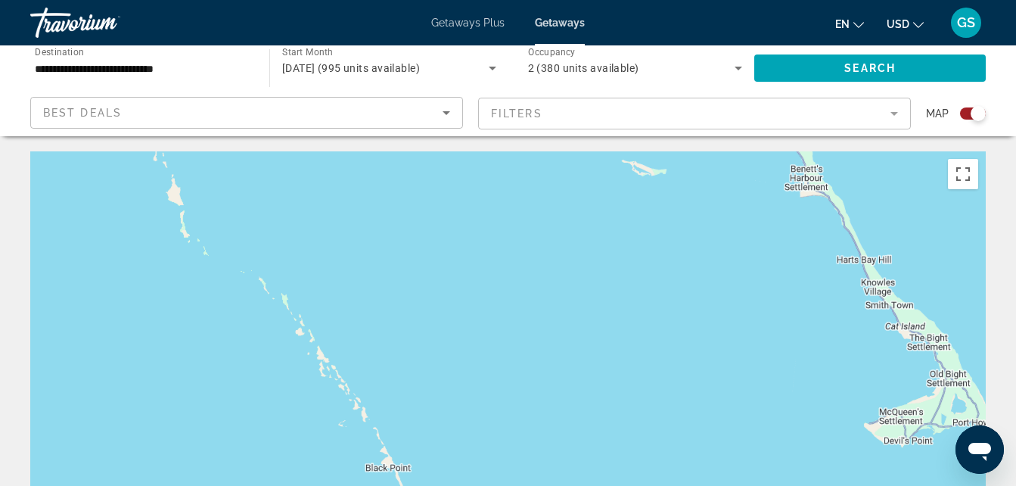
click at [977, 110] on div "Search widget" at bounding box center [978, 113] width 15 height 15
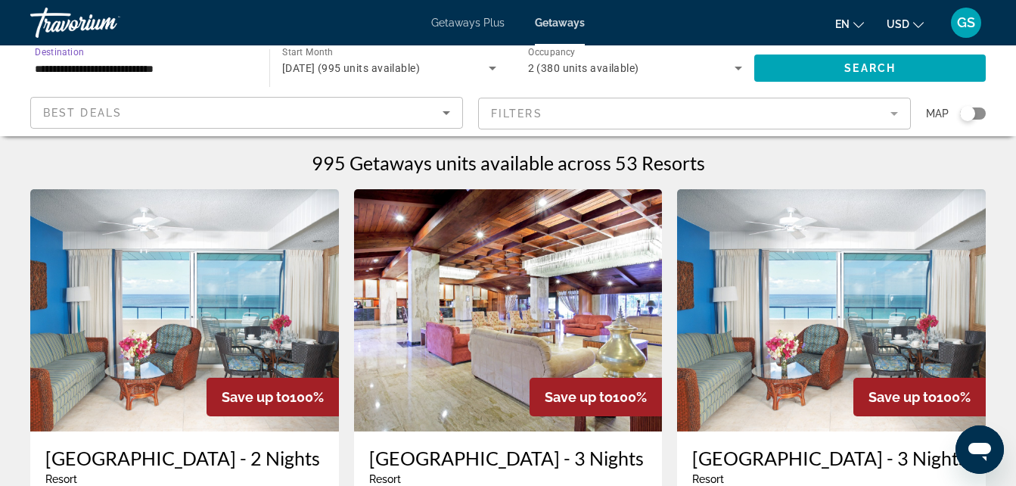
click at [73, 67] on input "**********" at bounding box center [142, 69] width 215 height 18
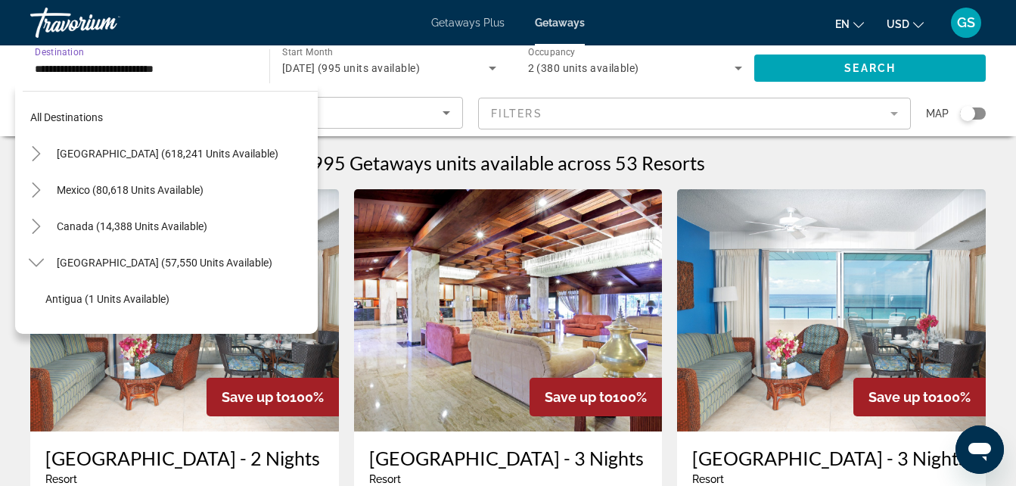
scroll to position [163, 0]
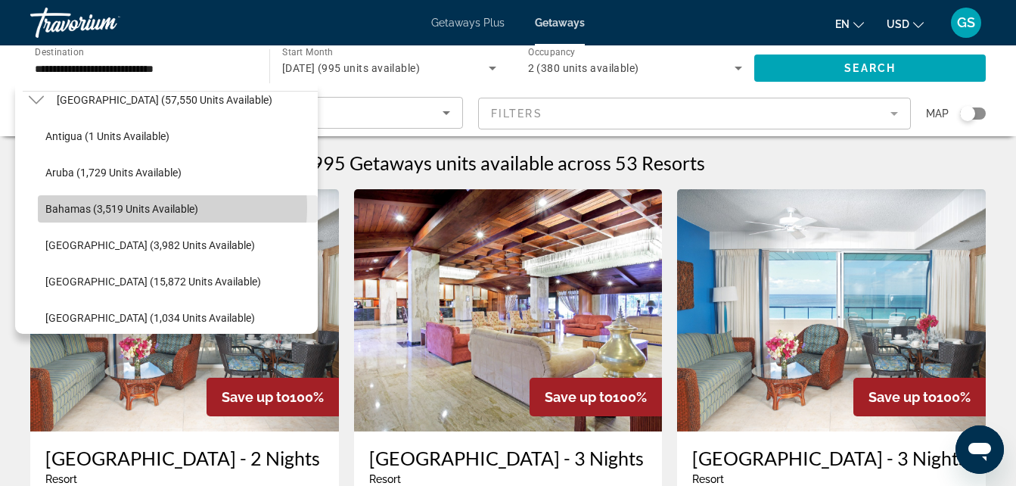
click at [138, 207] on span "Bahamas (3,519 units available)" at bounding box center [121, 209] width 153 height 12
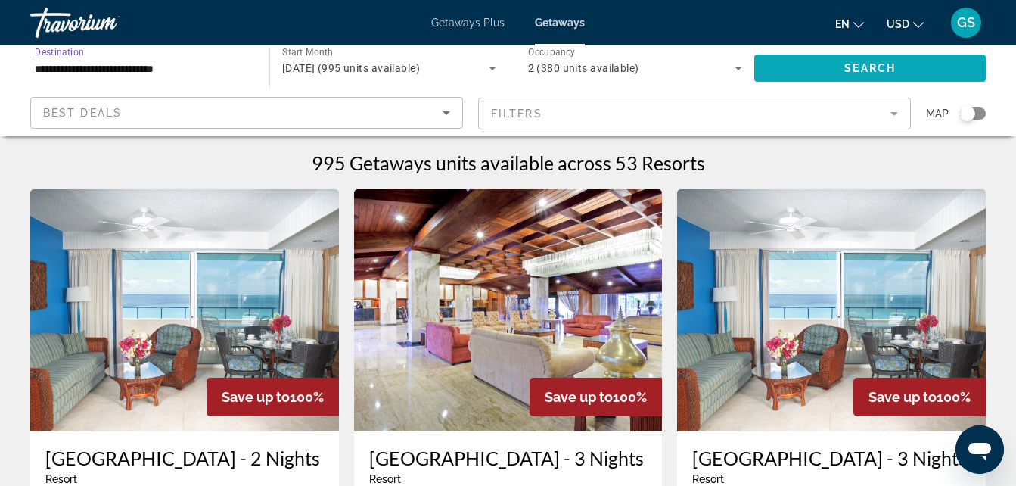
click at [891, 60] on span "Search widget" at bounding box center [870, 68] width 232 height 36
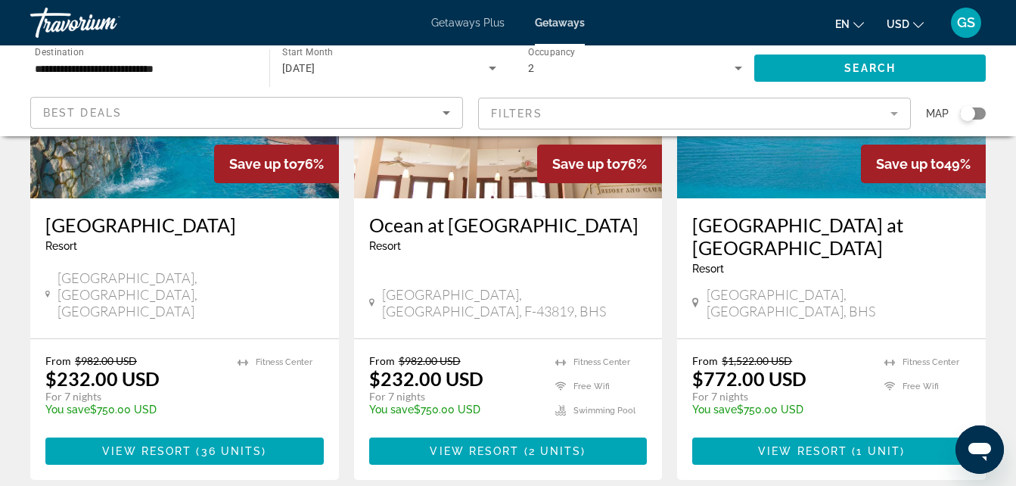
scroll to position [1360, 0]
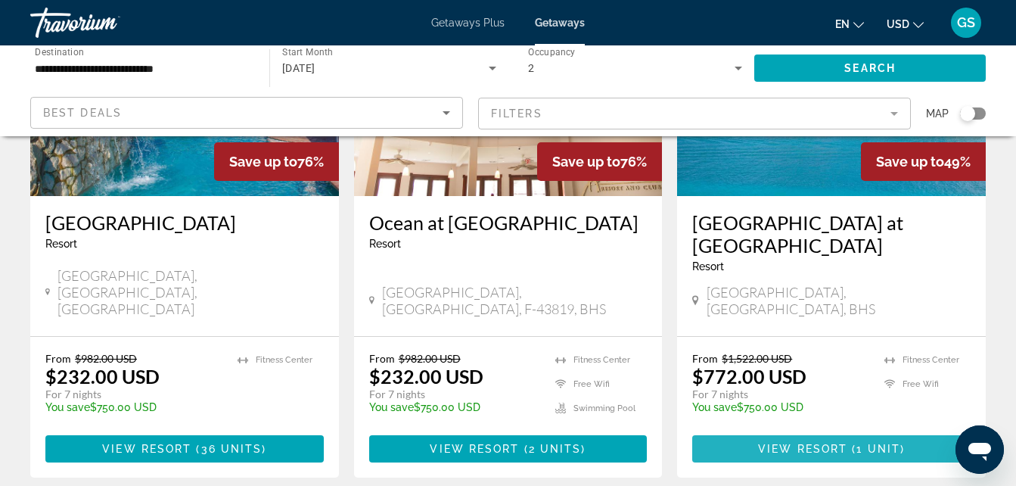
click at [741, 431] on span "Main content" at bounding box center [831, 449] width 278 height 36
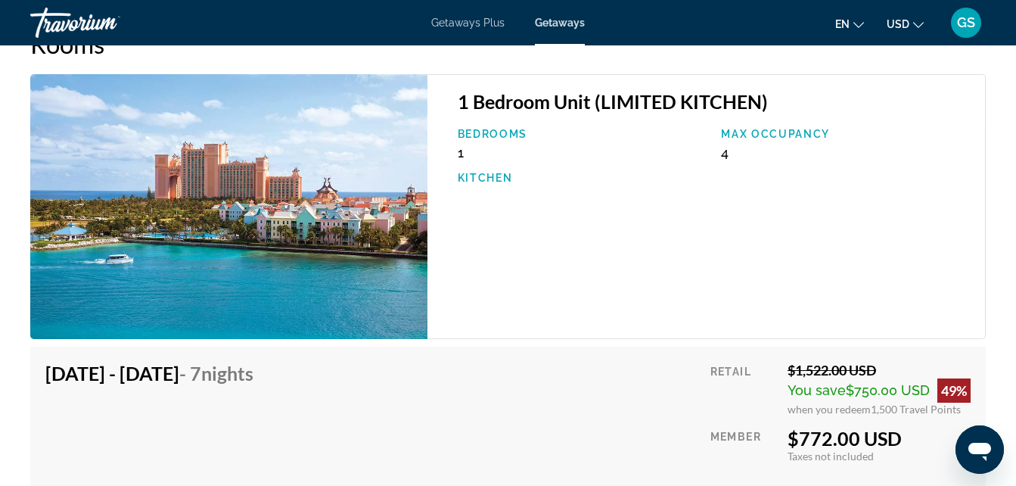
scroll to position [2754, 0]
